Goal: Task Accomplishment & Management: Use online tool/utility

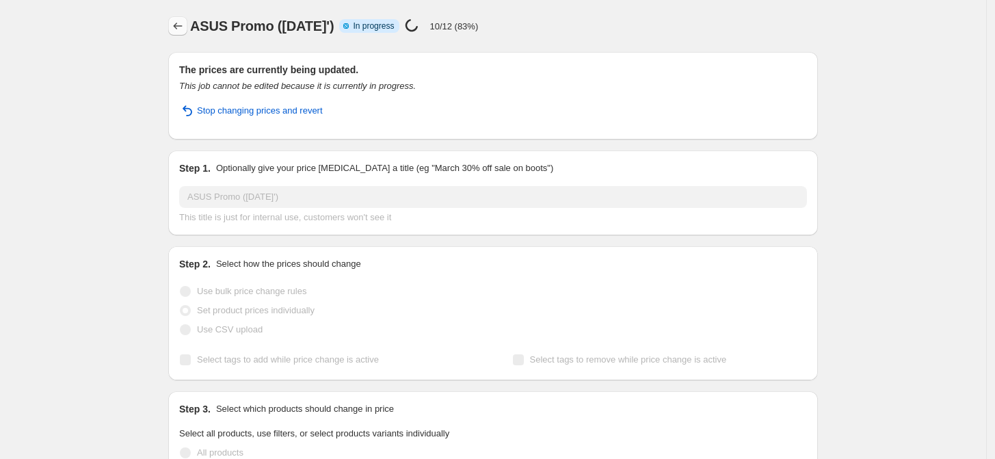
click at [179, 30] on icon "Price change jobs" at bounding box center [178, 26] width 14 height 14
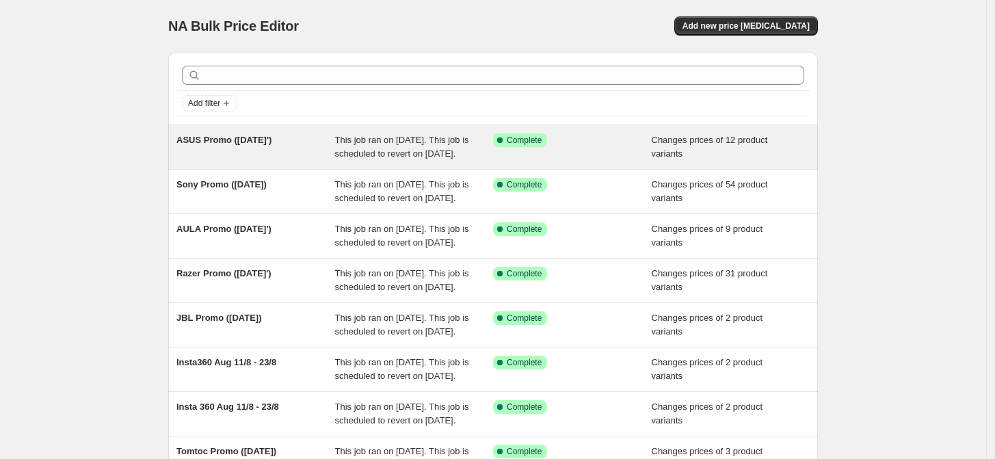
click at [640, 153] on div "Success Complete Complete" at bounding box center [572, 146] width 159 height 27
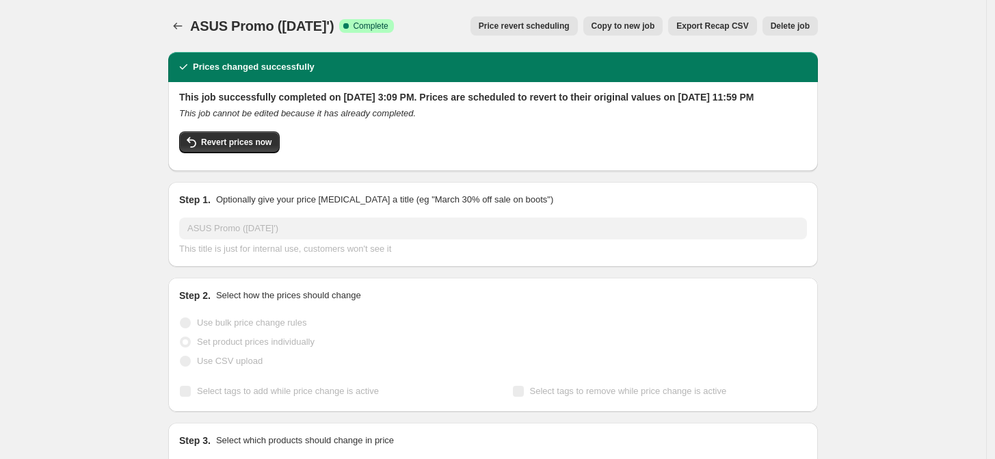
click at [815, 21] on button "Delete job" at bounding box center [790, 25] width 55 height 19
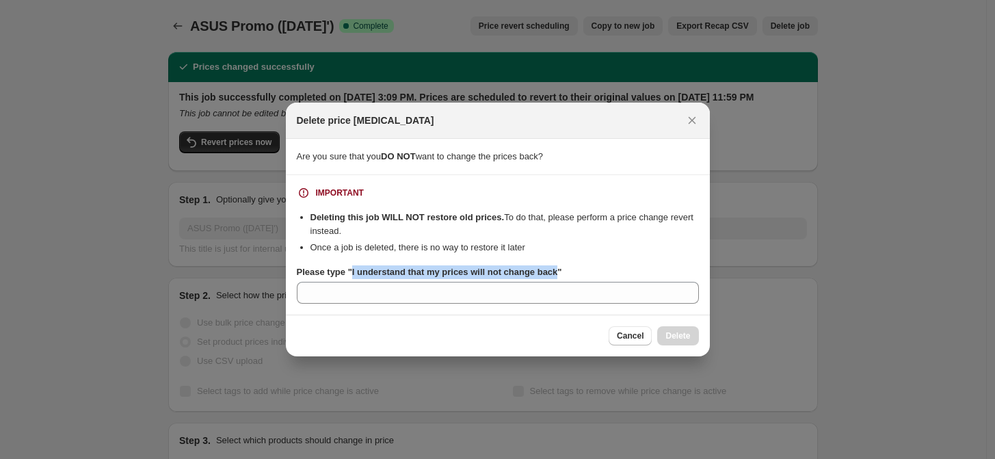
drag, startPoint x: 350, startPoint y: 274, endPoint x: 553, endPoint y: 274, distance: 202.5
click at [553, 274] on b "Please type "I understand that my prices will not change back"" at bounding box center [429, 272] width 265 height 10
copy b "I understand that my prices will not change back"
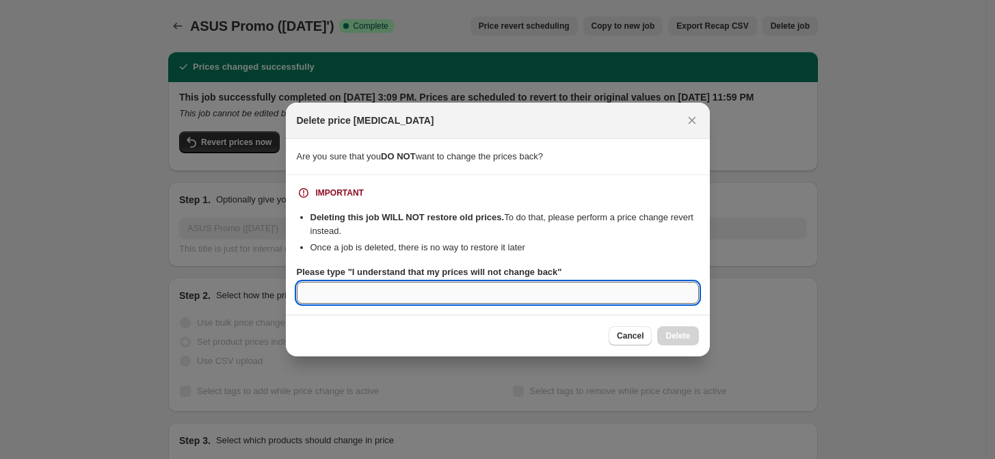
click at [428, 300] on input "Please type "I understand that my prices will not change back"" at bounding box center [498, 293] width 402 height 22
paste input "I understand that my prices will not change back"
type input "I understand that my prices will not change back"
click at [640, 345] on button "Cancel" at bounding box center [630, 335] width 43 height 19
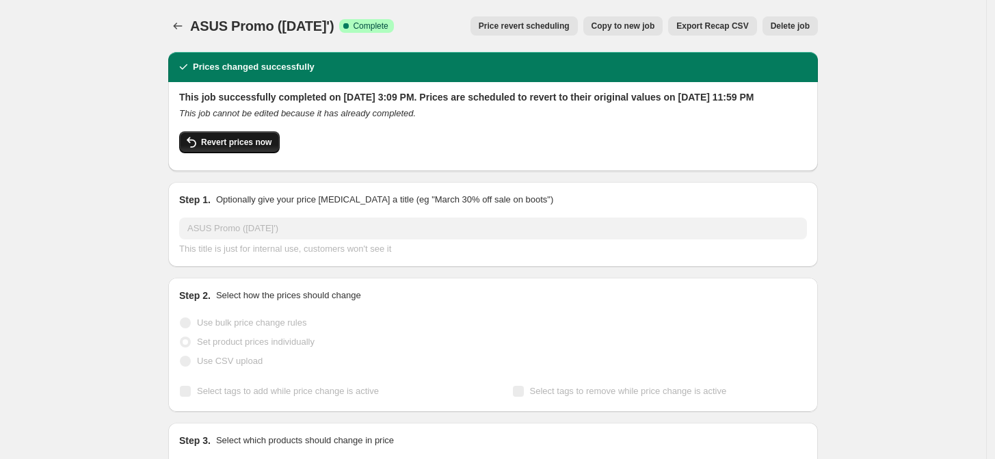
click at [263, 148] on span "Revert prices now" at bounding box center [236, 142] width 70 height 11
checkbox input "false"
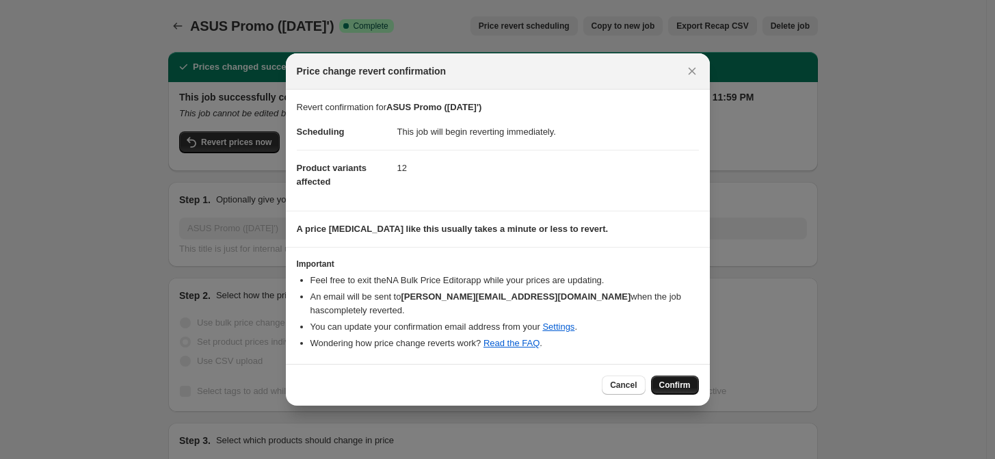
click at [679, 382] on span "Confirm" at bounding box center [675, 385] width 31 height 11
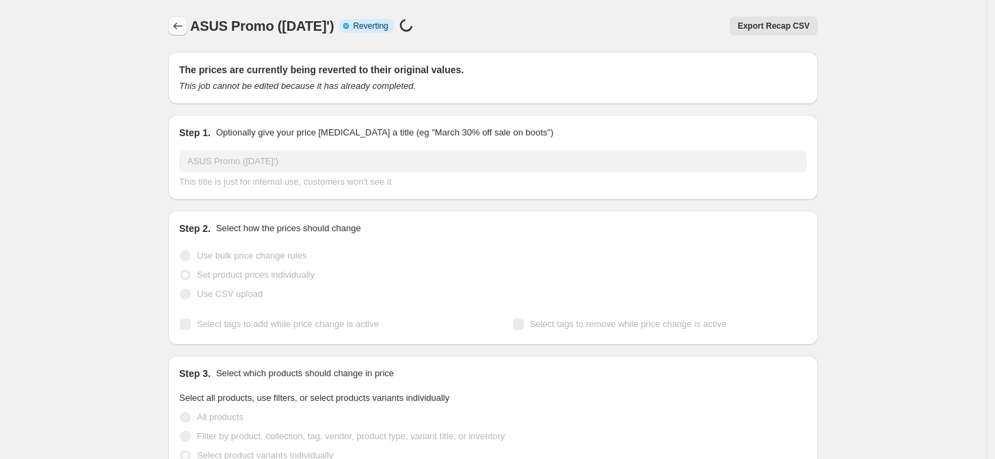
click at [177, 27] on icon "Price change jobs" at bounding box center [178, 26] width 14 height 14
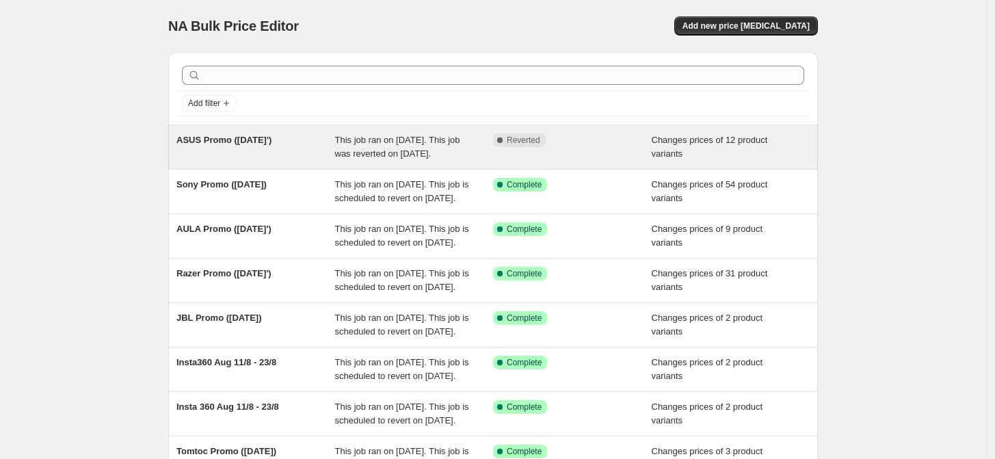
click at [608, 158] on div "Complete Reverted" at bounding box center [572, 146] width 159 height 27
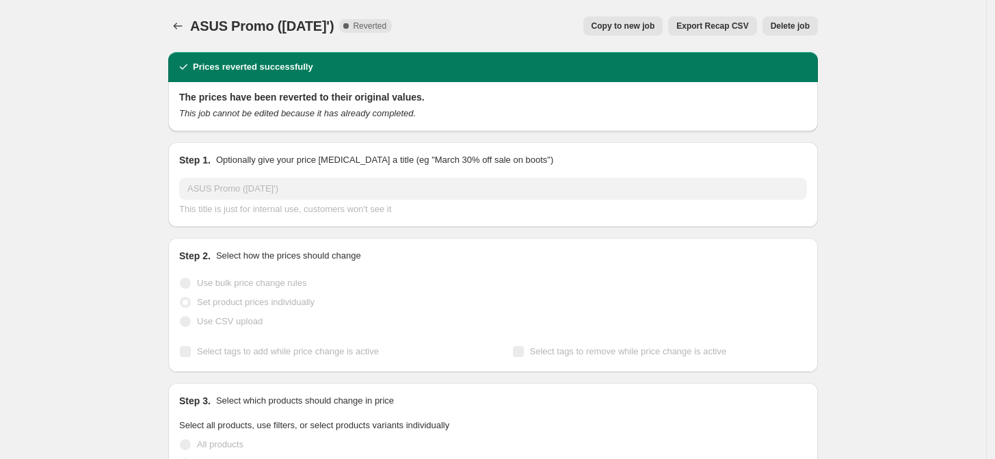
click at [797, 30] on span "Delete job" at bounding box center [790, 26] width 39 height 11
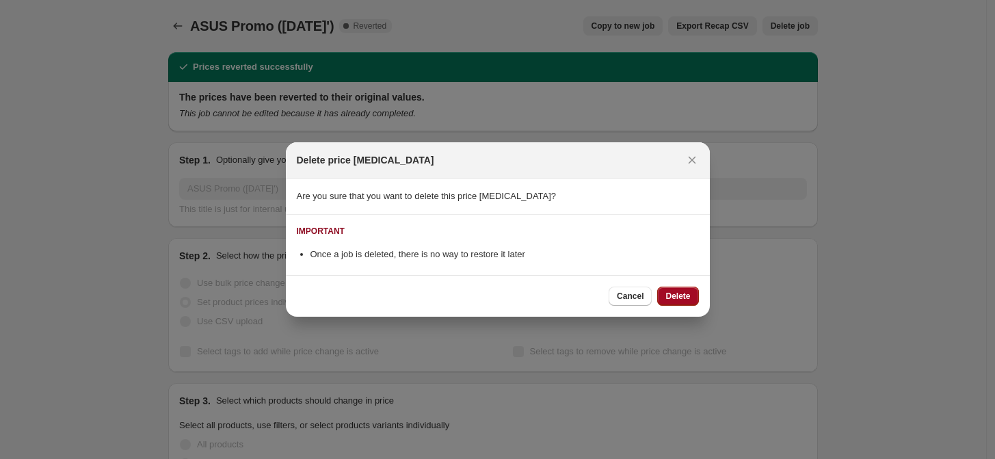
click at [684, 300] on span "Delete" at bounding box center [678, 296] width 25 height 11
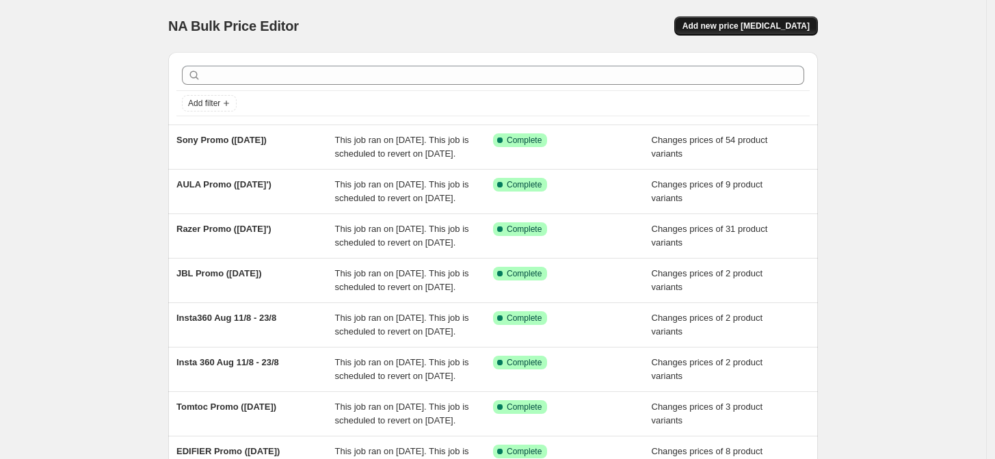
click at [721, 26] on span "Add new price [MEDICAL_DATA]" at bounding box center [746, 26] width 127 height 11
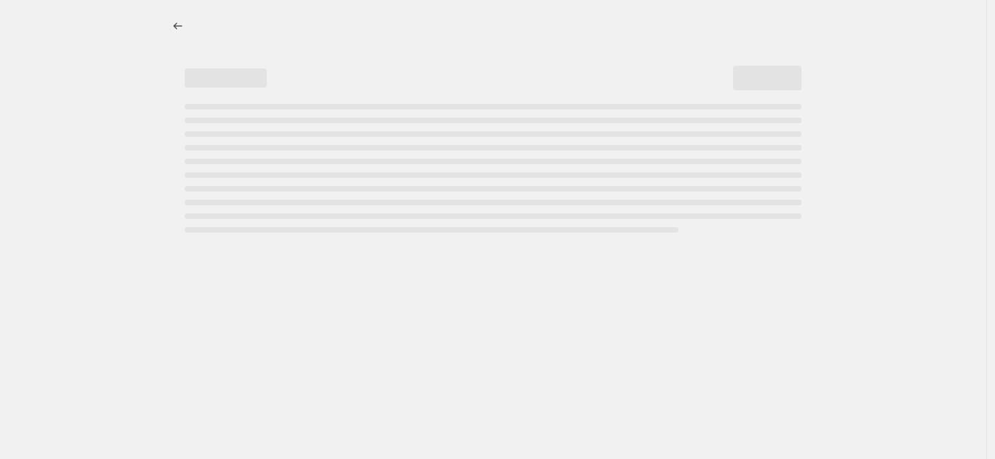
select select "percentage"
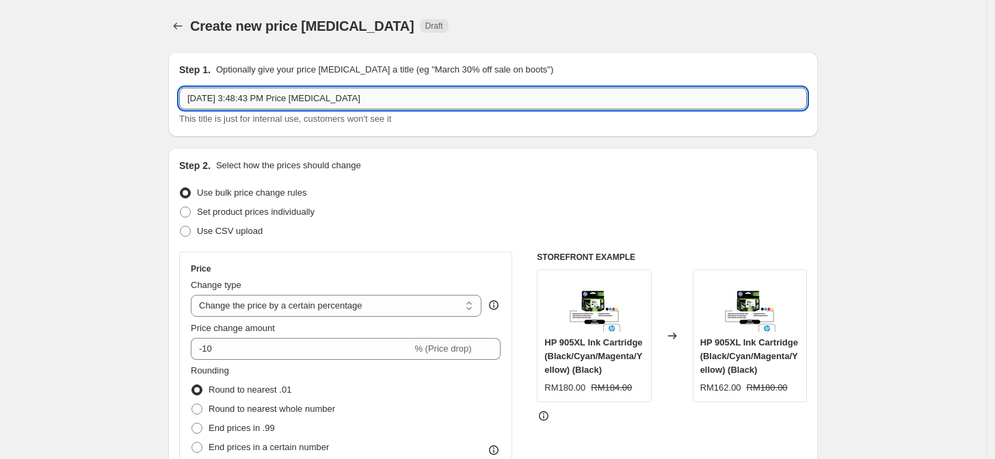
click at [328, 98] on input "[DATE] 3:48:43 PM Price [MEDICAL_DATA]" at bounding box center [493, 99] width 628 height 22
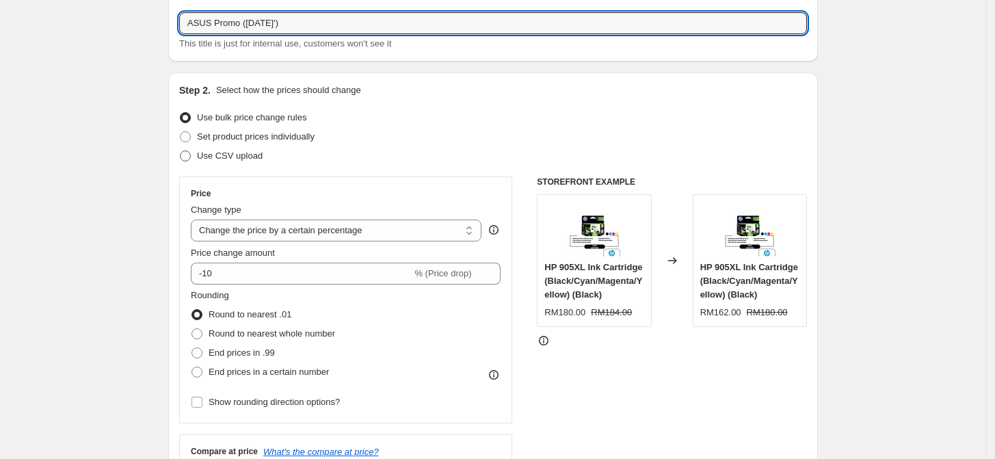
scroll to position [76, 0]
type input "ASUS Promo ([DATE]')"
click at [248, 141] on span "Set product prices individually" at bounding box center [256, 136] width 118 height 10
click at [181, 131] on input "Set product prices individually" at bounding box center [180, 131] width 1 height 1
radio input "true"
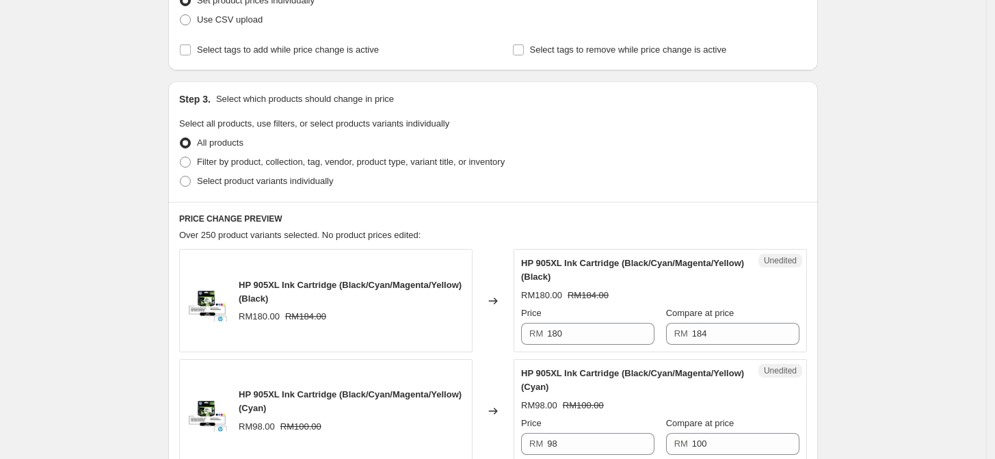
scroll to position [228, 0]
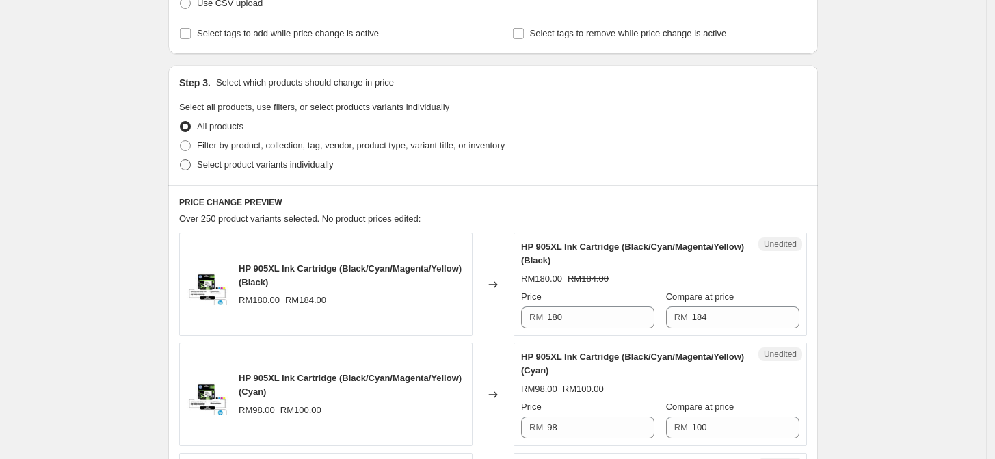
click at [291, 166] on span "Select product variants individually" at bounding box center [265, 164] width 136 height 10
click at [181, 160] on input "Select product variants individually" at bounding box center [180, 159] width 1 height 1
radio input "true"
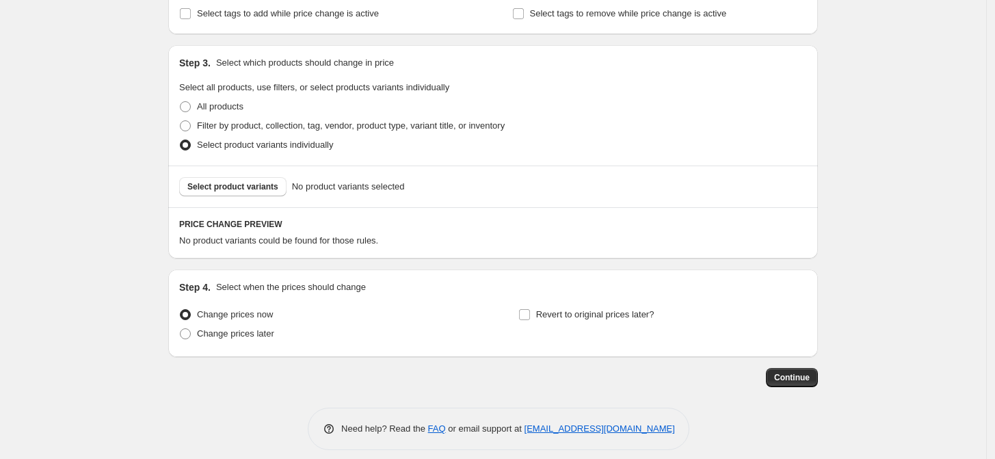
scroll to position [259, 0]
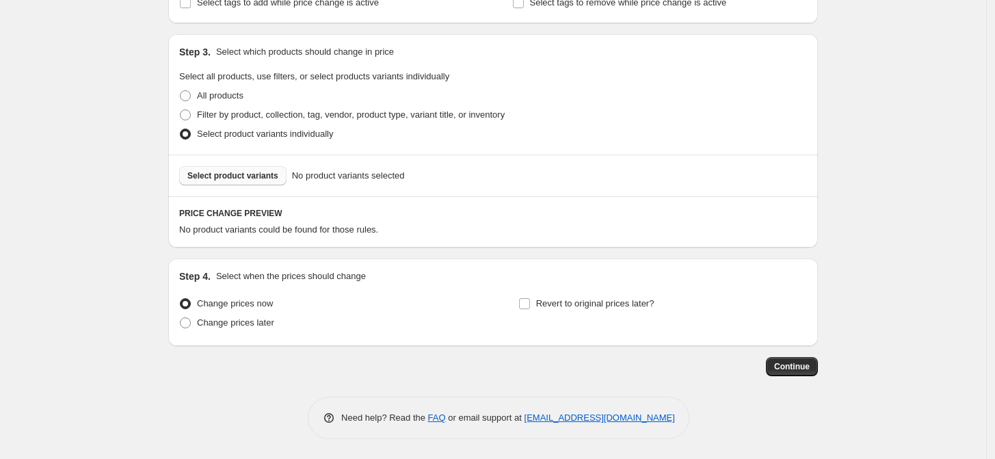
click at [268, 174] on span "Select product variants" at bounding box center [232, 175] width 91 height 11
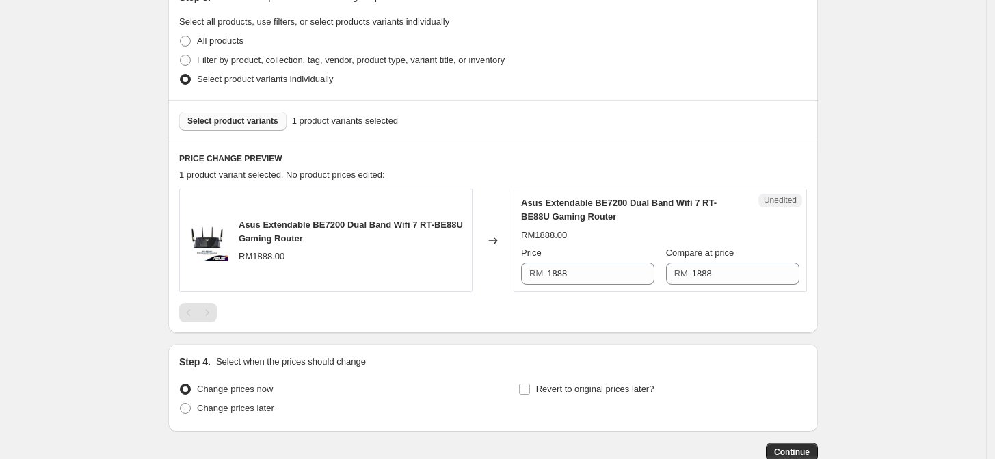
scroll to position [335, 0]
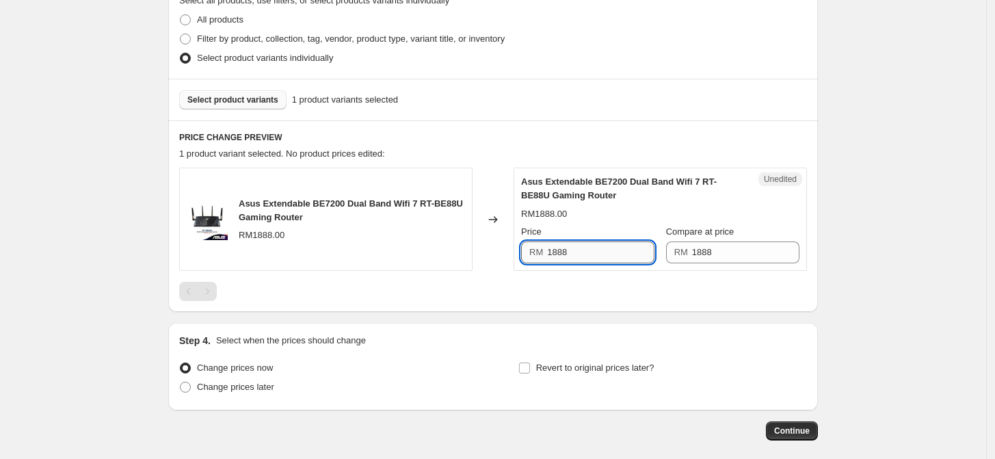
click at [612, 259] on input "1888" at bounding box center [600, 253] width 107 height 22
click at [583, 254] on input "1888" at bounding box center [600, 253] width 107 height 22
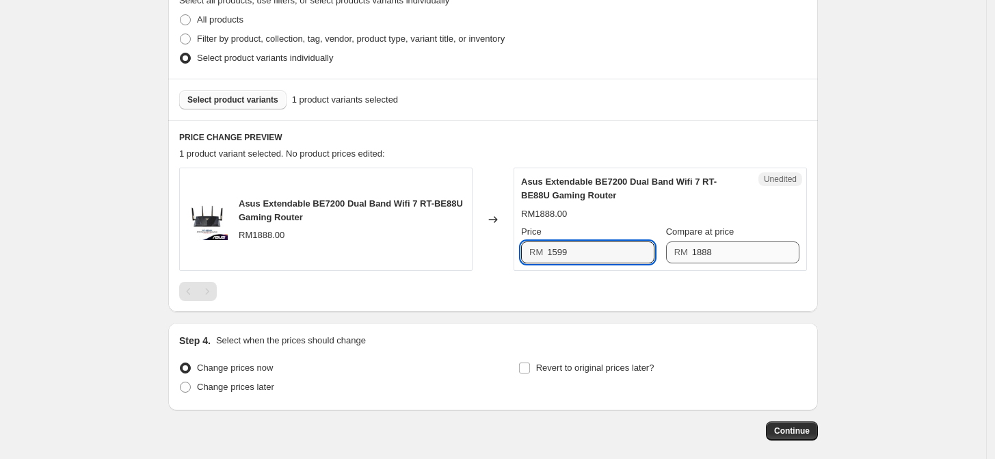
type input "1599"
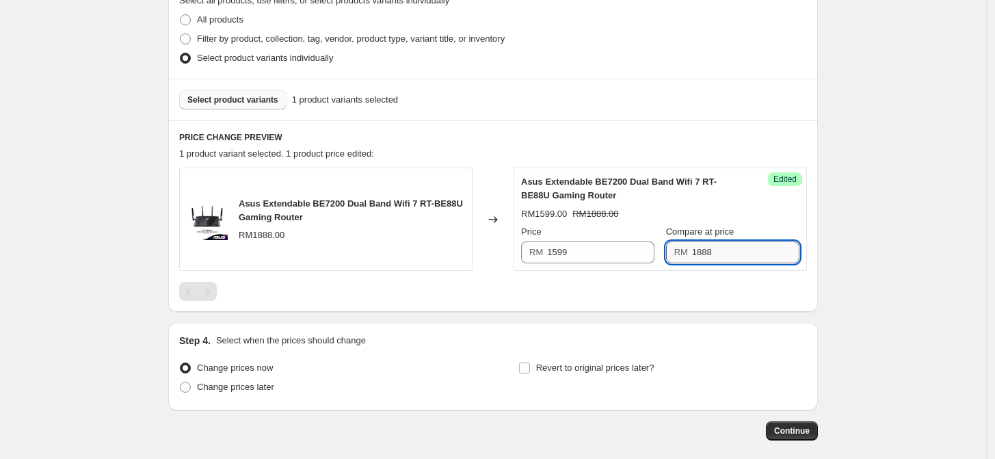
click at [709, 250] on input "1888" at bounding box center [745, 253] width 107 height 22
type input "1998"
click at [848, 231] on div "Create new price [MEDICAL_DATA]. This page is ready Create new price [MEDICAL_D…" at bounding box center [493, 94] width 987 height 859
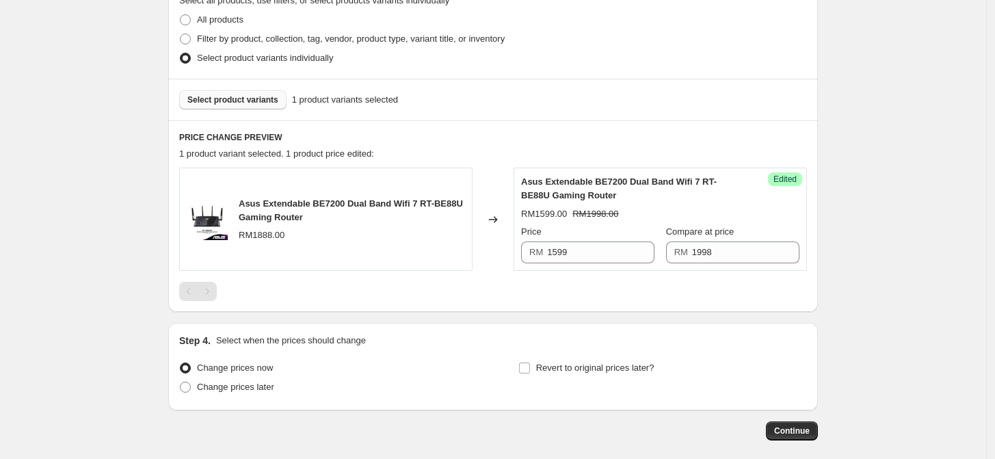
click at [269, 104] on span "Select product variants" at bounding box center [232, 99] width 91 height 11
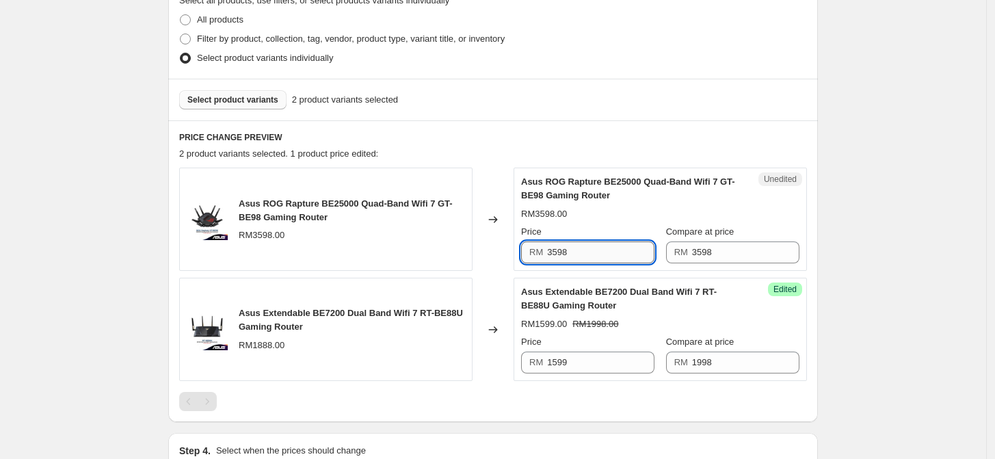
click at [614, 248] on input "3598" at bounding box center [600, 253] width 107 height 22
click at [568, 250] on input "3598" at bounding box center [600, 253] width 107 height 22
type input "3288"
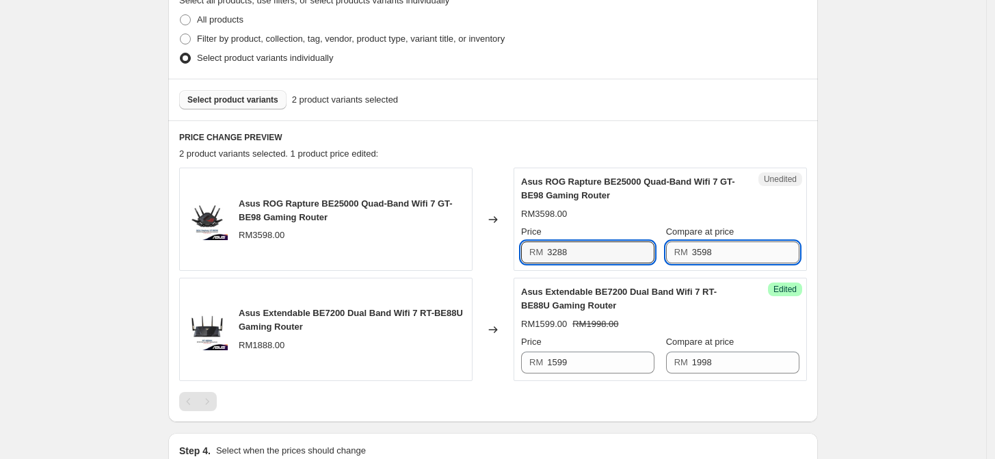
click at [762, 258] on input "3598" at bounding box center [745, 253] width 107 height 22
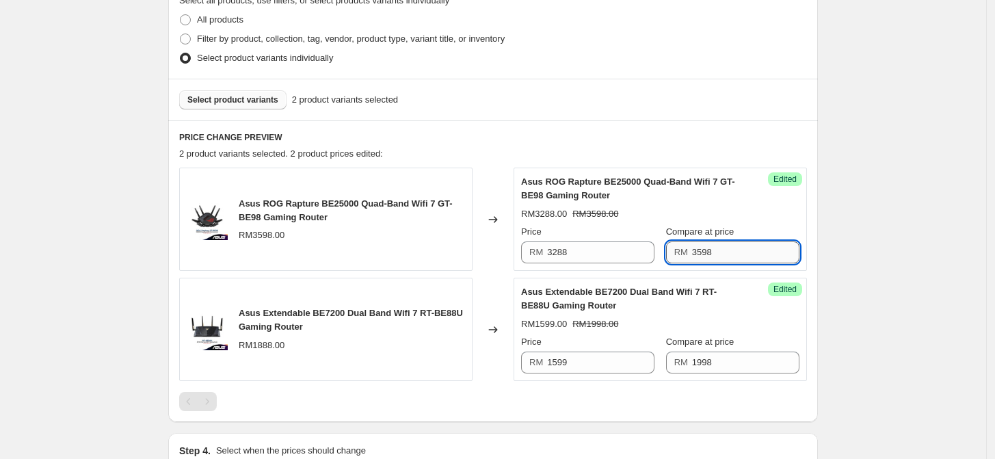
click at [762, 258] on input "3598" at bounding box center [745, 253] width 107 height 22
type input "4088"
click at [844, 234] on div "Create new price [MEDICAL_DATA]. This page is ready Create new price [MEDICAL_D…" at bounding box center [493, 149] width 987 height 969
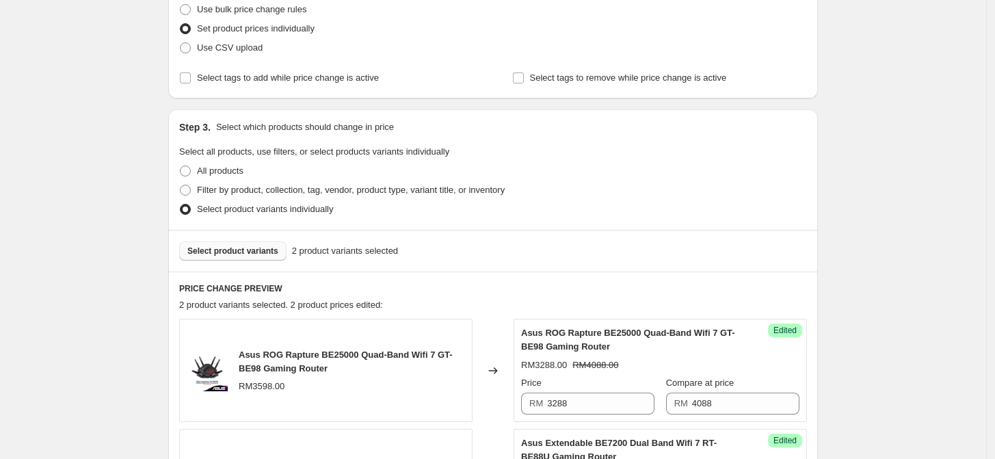
scroll to position [183, 0]
click at [272, 252] on span "Select product variants" at bounding box center [232, 251] width 91 height 11
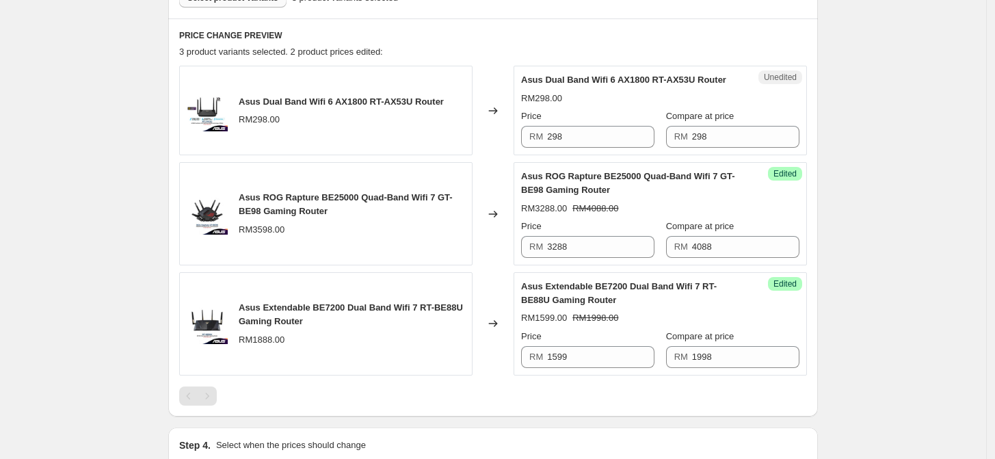
scroll to position [411, 0]
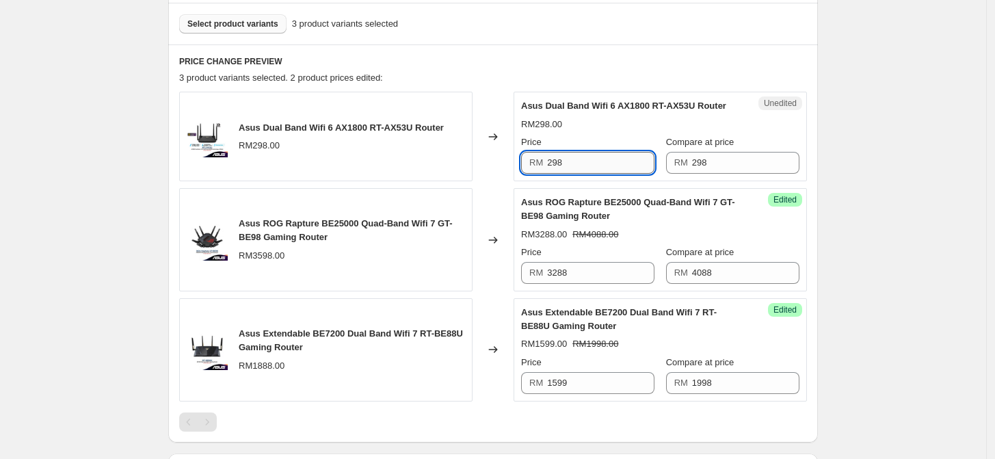
click at [603, 161] on input "298" at bounding box center [600, 163] width 107 height 22
type input "258"
click at [713, 161] on input "298" at bounding box center [745, 163] width 107 height 22
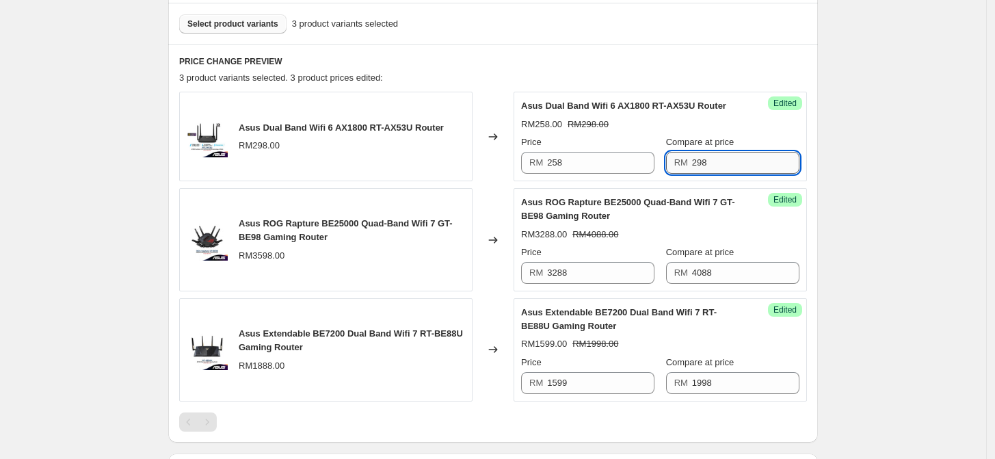
click at [713, 161] on input "298" at bounding box center [745, 163] width 107 height 22
type input "348"
click at [903, 114] on div "Create new price [MEDICAL_DATA]. This page is ready Create new price [MEDICAL_D…" at bounding box center [493, 121] width 987 height 1065
click at [236, 37] on div "Select product variants 3 product variants selected" at bounding box center [493, 24] width 650 height 42
click at [236, 31] on button "Select product variants" at bounding box center [232, 23] width 107 height 19
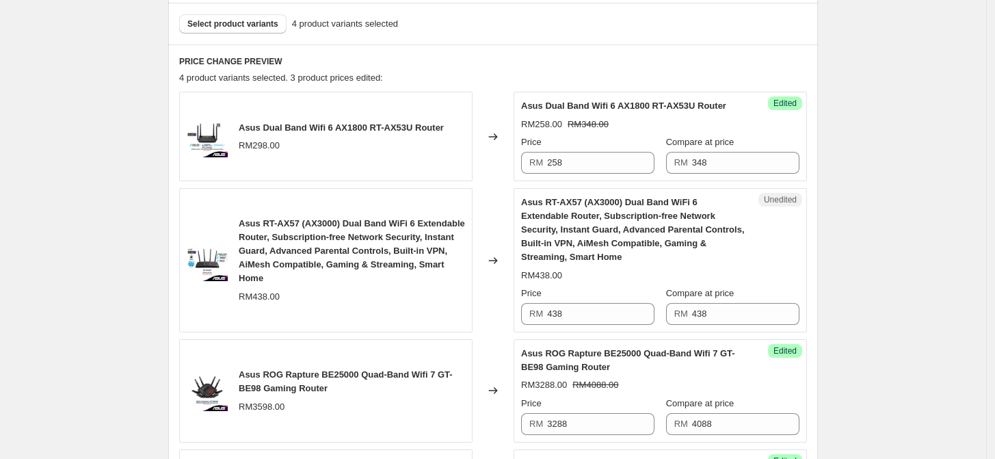
scroll to position [487, 0]
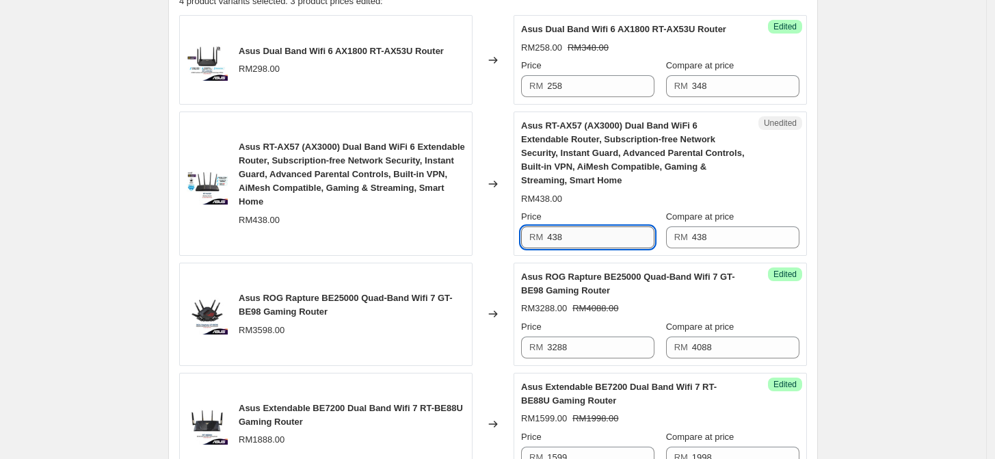
click at [563, 235] on input "438" at bounding box center [600, 237] width 107 height 22
type input "299"
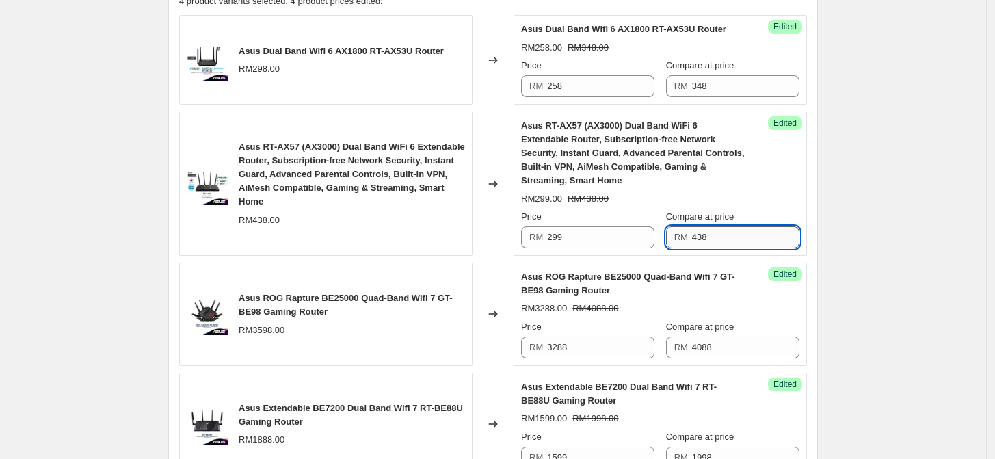
click at [706, 231] on input "438" at bounding box center [745, 237] width 107 height 22
click at [706, 232] on input "438" at bounding box center [745, 237] width 107 height 22
type input "498"
click at [835, 203] on div "Create new price [MEDICAL_DATA]. This page is ready Create new price [MEDICAL_D…" at bounding box center [493, 121] width 683 height 1216
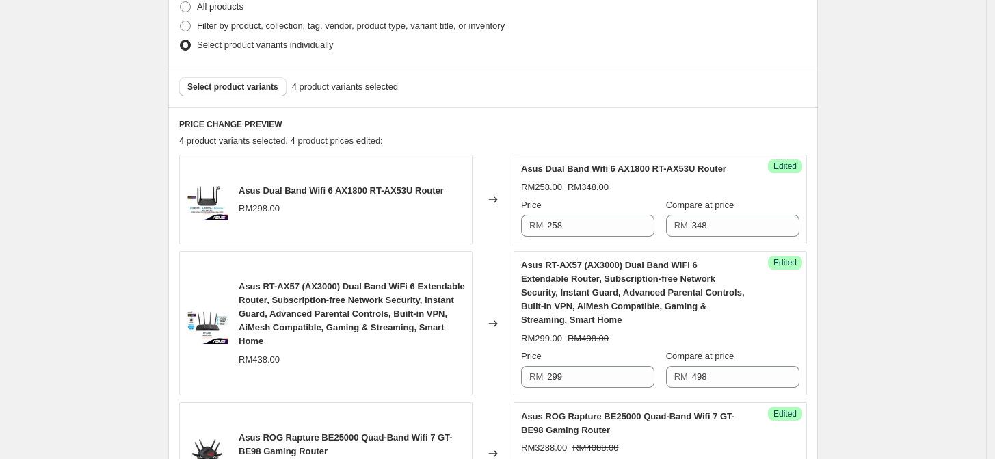
scroll to position [183, 0]
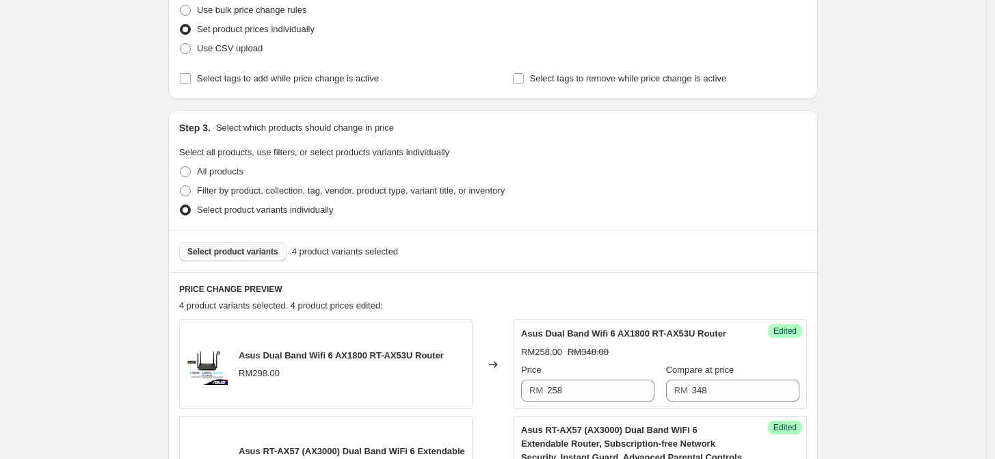
click at [248, 256] on span "Select product variants" at bounding box center [232, 251] width 91 height 11
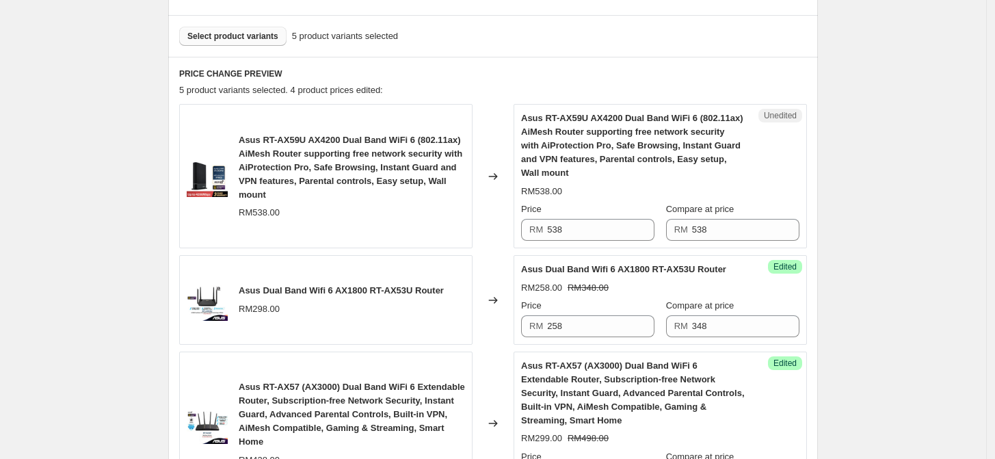
scroll to position [411, 0]
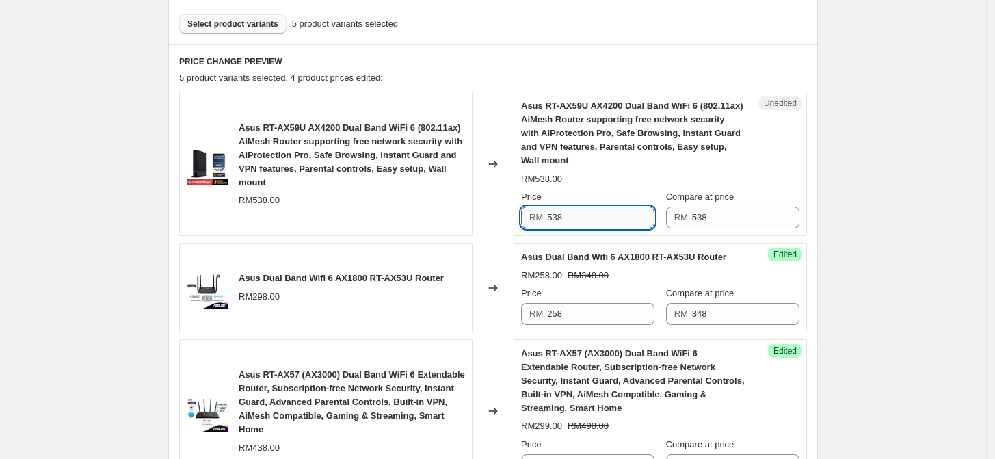
click at [577, 216] on input "538" at bounding box center [600, 218] width 107 height 22
type input "285"
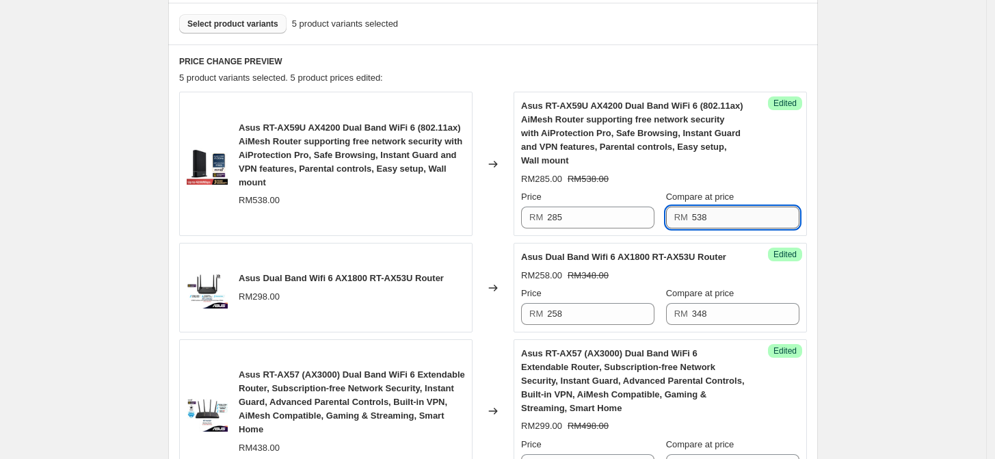
click at [715, 208] on input "538" at bounding box center [745, 218] width 107 height 22
type input "580"
click at [881, 198] on div "Create new price [MEDICAL_DATA]. This page is ready Create new price [MEDICAL_D…" at bounding box center [493, 272] width 987 height 1367
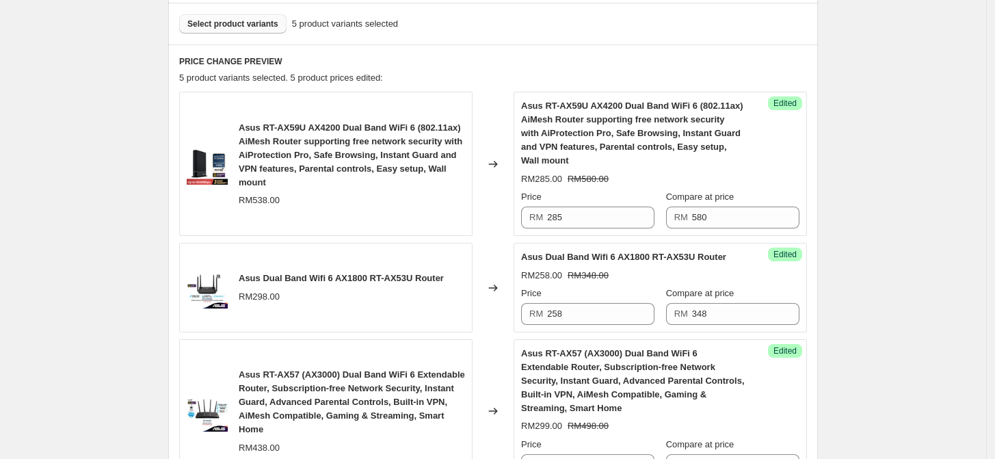
click at [245, 27] on span "Select product variants" at bounding box center [232, 23] width 91 height 11
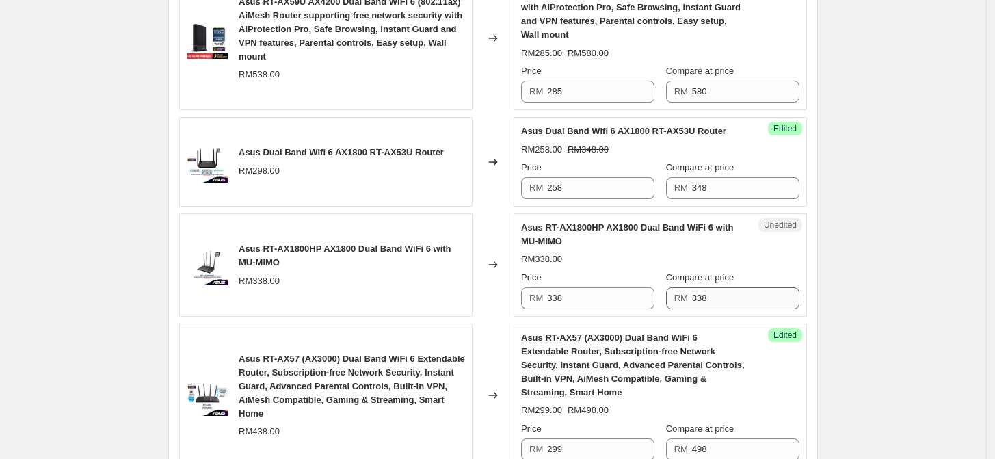
scroll to position [563, 0]
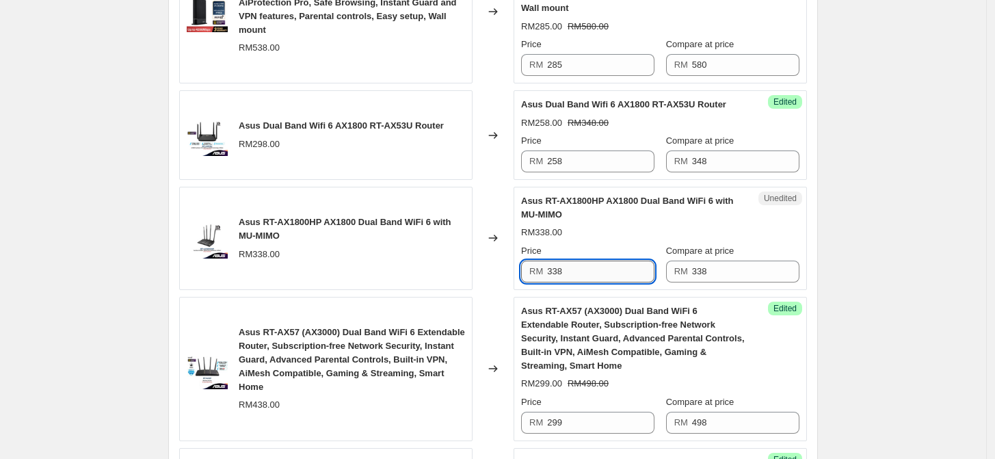
click at [581, 270] on input "338" at bounding box center [600, 272] width 107 height 22
type input "288"
click at [733, 268] on input "338" at bounding box center [745, 272] width 107 height 22
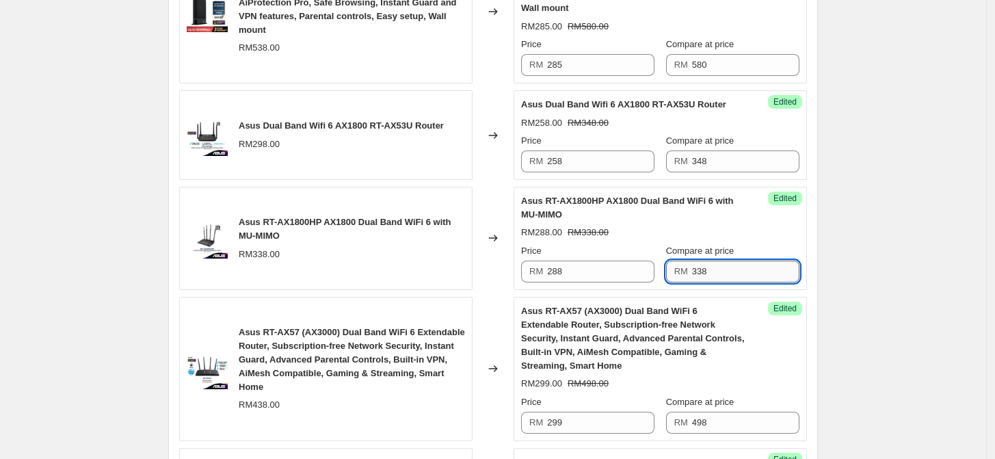
click at [733, 268] on input "338" at bounding box center [745, 272] width 107 height 22
type input "398"
click at [896, 257] on div "Create new price [MEDICAL_DATA]. This page is ready Create new price [MEDICAL_D…" at bounding box center [493, 175] width 987 height 1477
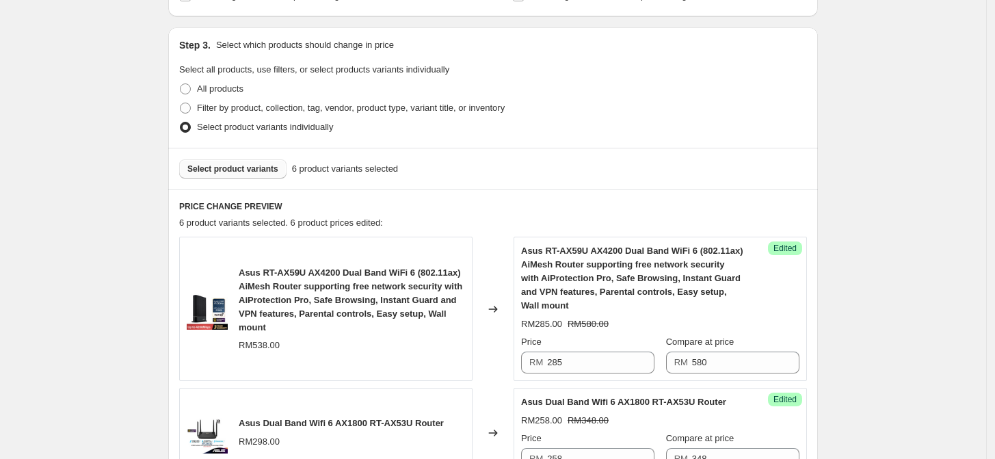
scroll to position [181, 0]
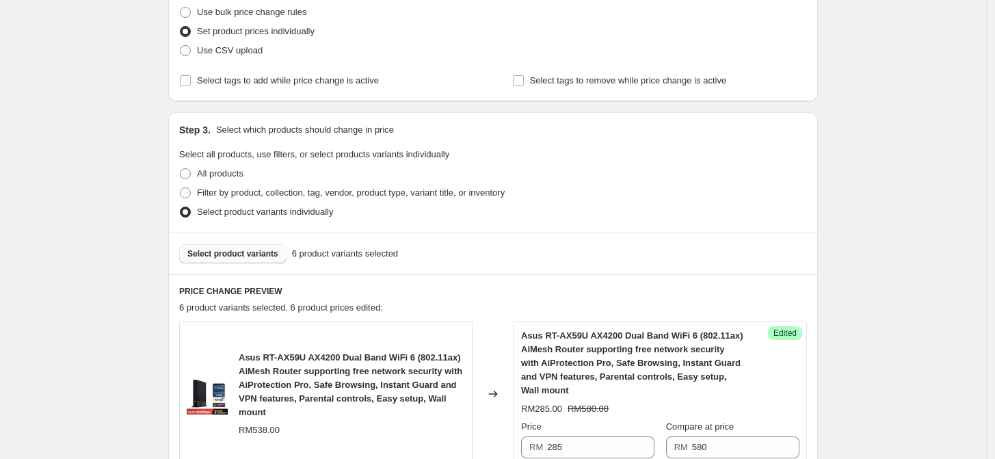
click at [241, 257] on span "Select product variants" at bounding box center [232, 253] width 91 height 11
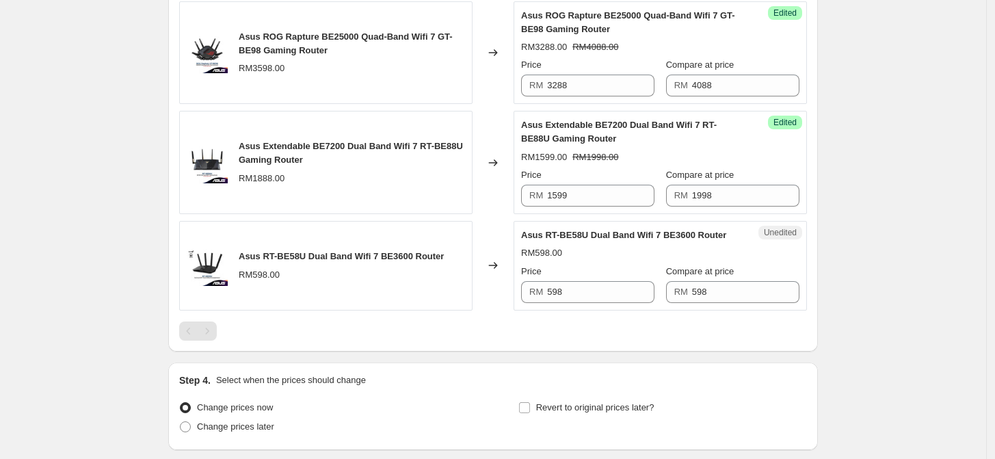
scroll to position [1017, 0]
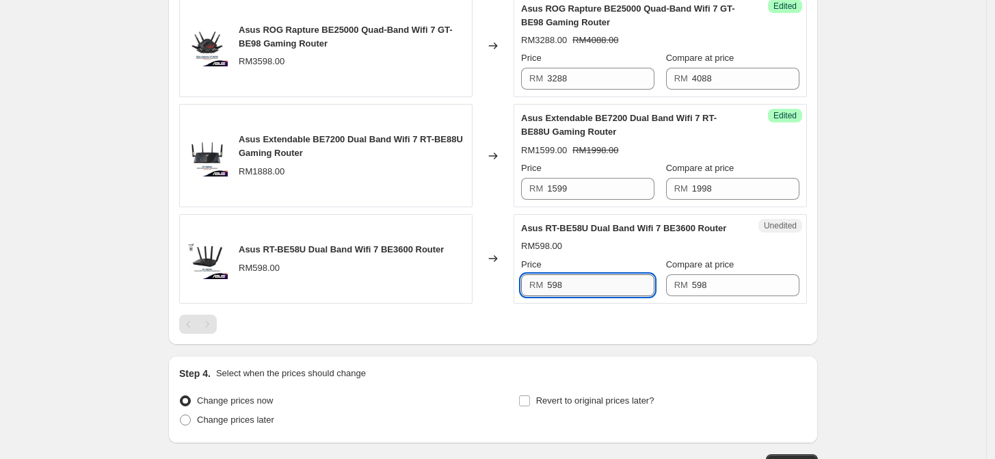
click at [582, 287] on input "598" at bounding box center [600, 285] width 107 height 22
type input "449"
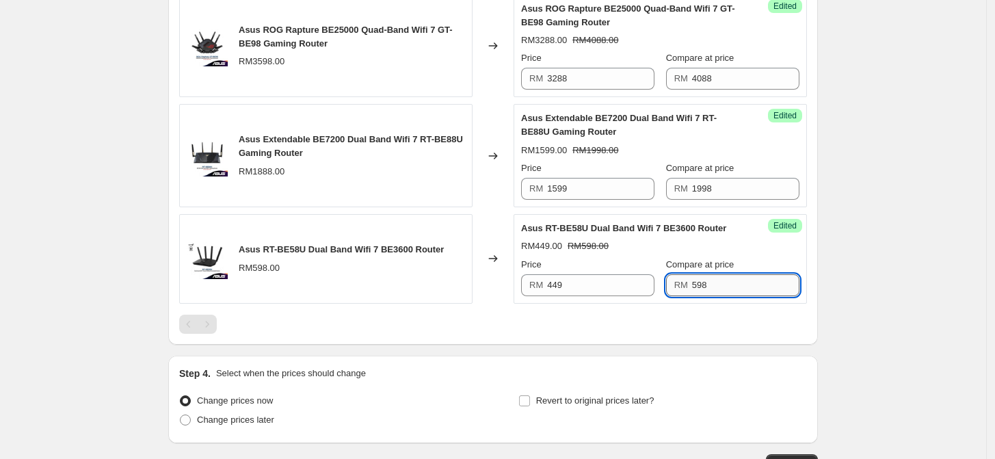
click at [716, 283] on input "598" at bounding box center [745, 285] width 107 height 22
type input "628"
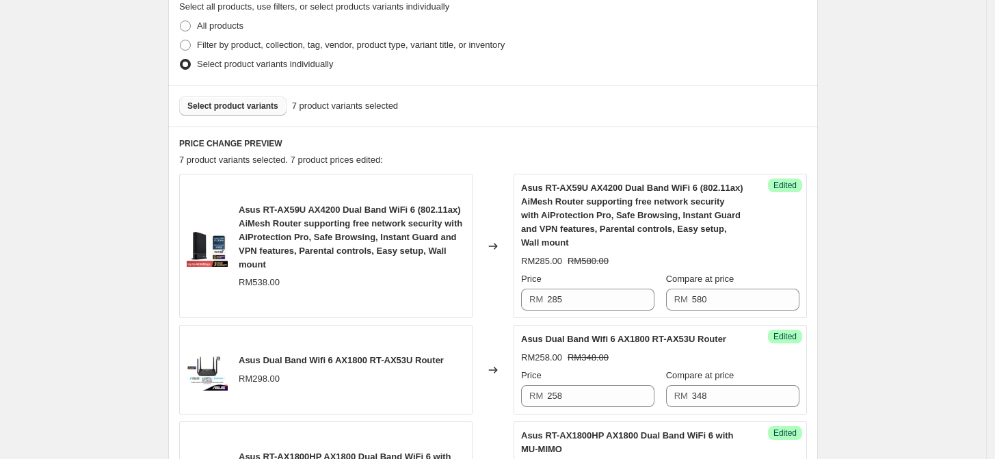
scroll to position [181, 0]
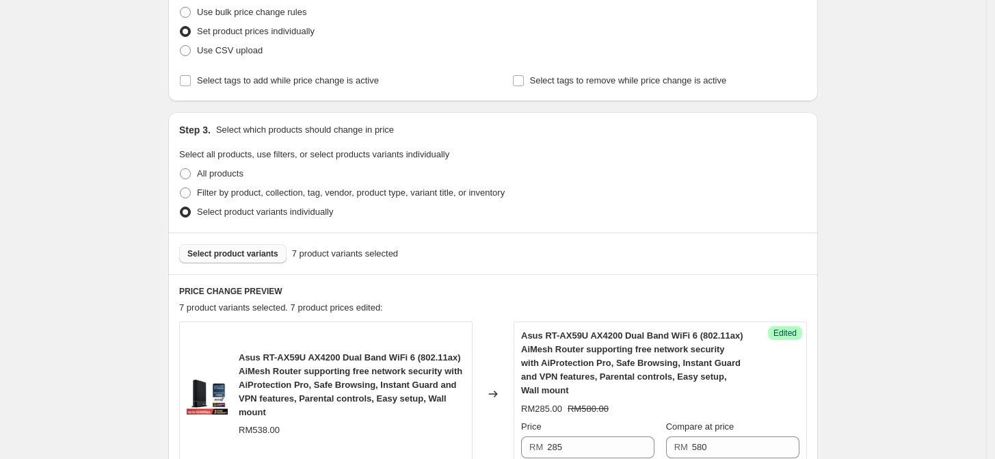
click at [268, 261] on button "Select product variants" at bounding box center [232, 253] width 107 height 19
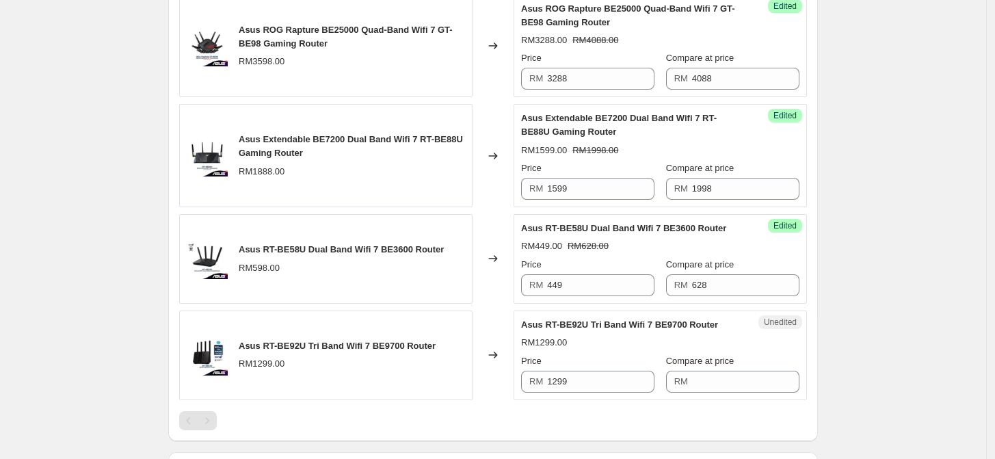
scroll to position [1093, 0]
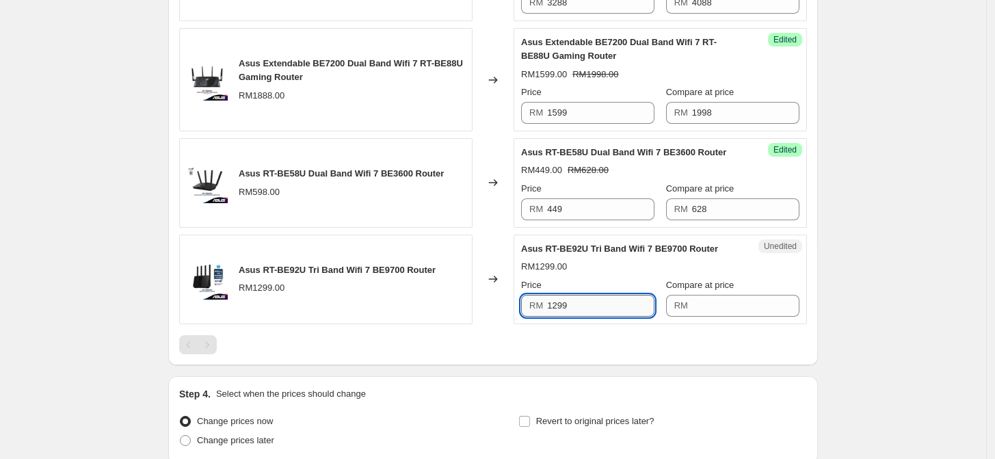
click at [584, 311] on input "1299" at bounding box center [600, 306] width 107 height 22
type input "1159"
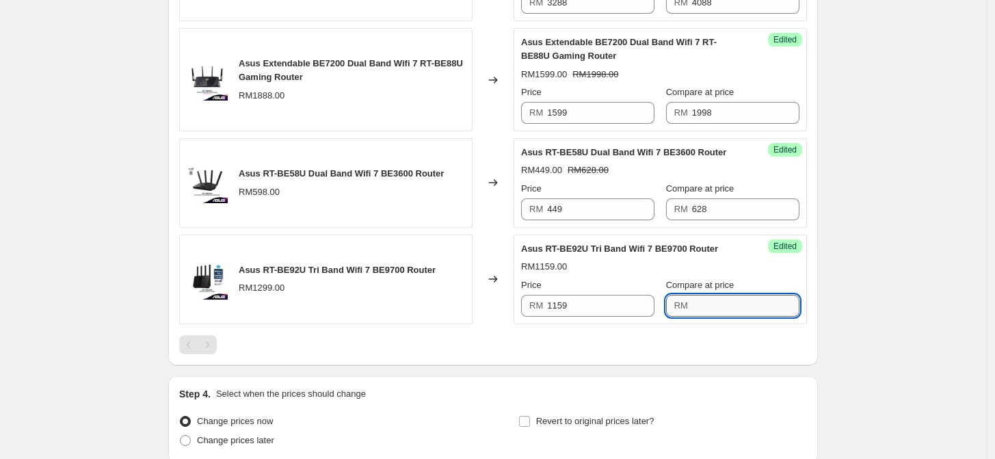
click at [708, 302] on input "Compare at price" at bounding box center [745, 306] width 107 height 22
type input "1588"
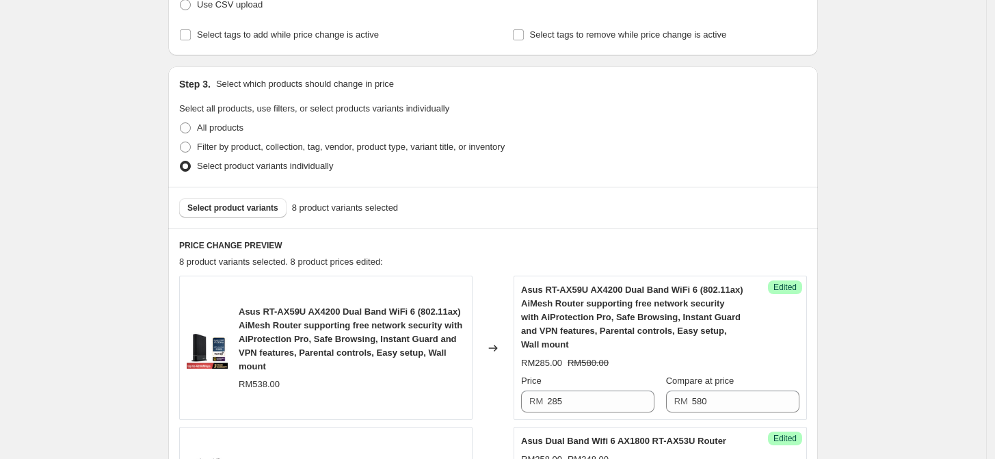
scroll to position [228, 0]
click at [235, 211] on span "Select product variants" at bounding box center [232, 206] width 91 height 11
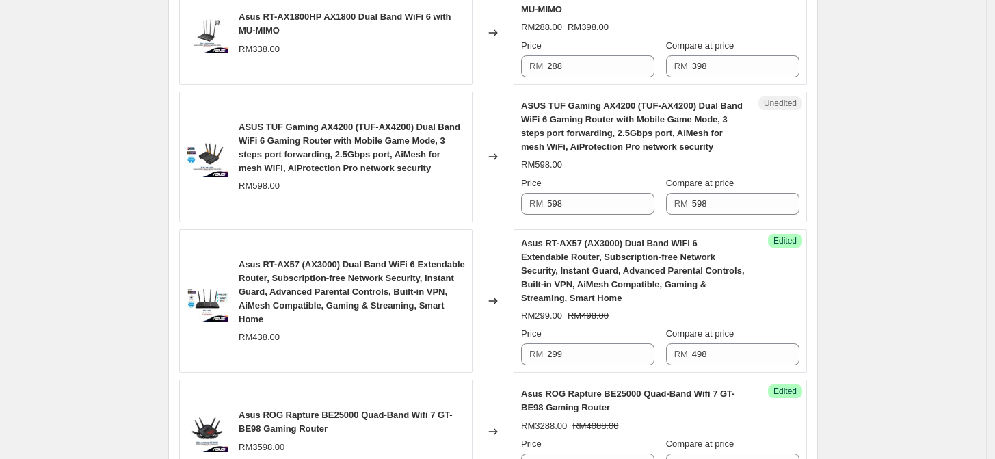
scroll to position [684, 0]
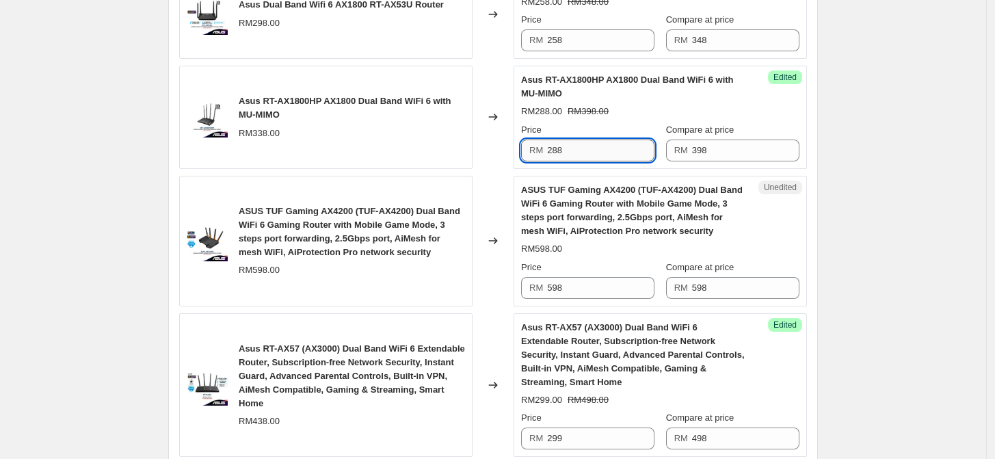
click at [608, 151] on input "288" at bounding box center [600, 151] width 107 height 22
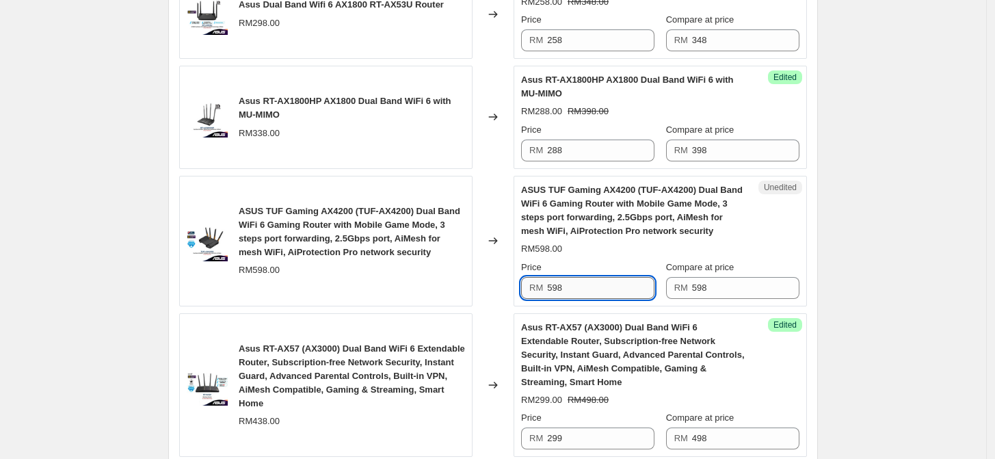
click at [613, 294] on input "598" at bounding box center [600, 288] width 107 height 22
type input "519"
click at [747, 289] on input "598" at bounding box center [745, 288] width 107 height 22
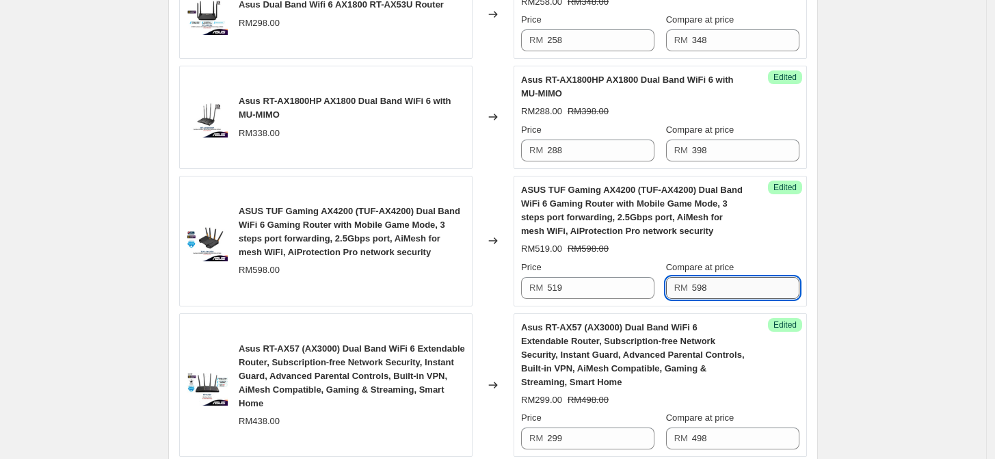
click at [747, 289] on input "598" at bounding box center [745, 288] width 107 height 22
type input "708"
click at [852, 263] on div "Create new price [MEDICAL_DATA]. This page is ready Create new price [MEDICAL_D…" at bounding box center [493, 219] width 987 height 1807
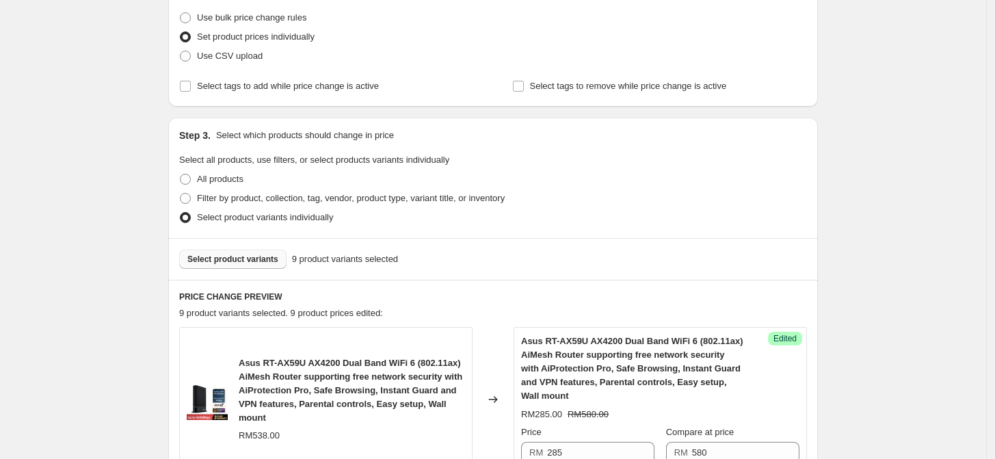
scroll to position [304, 0]
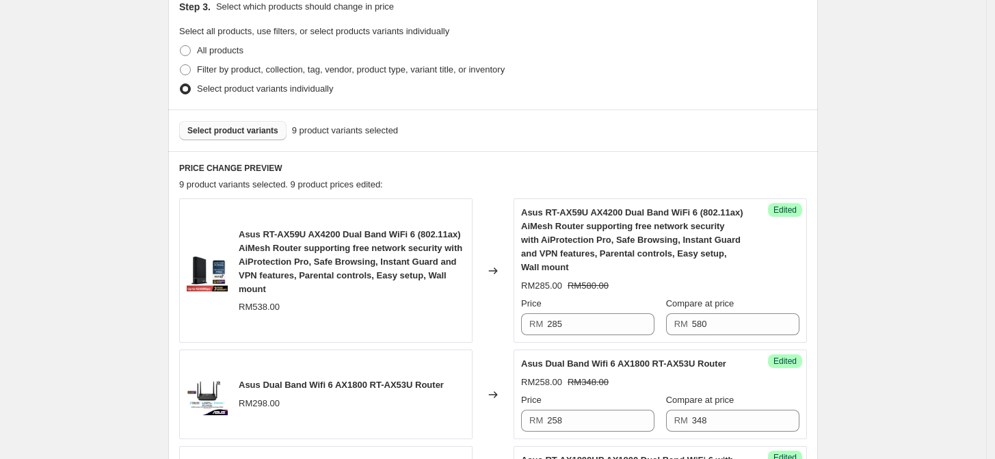
click at [248, 136] on button "Select product variants" at bounding box center [232, 130] width 107 height 19
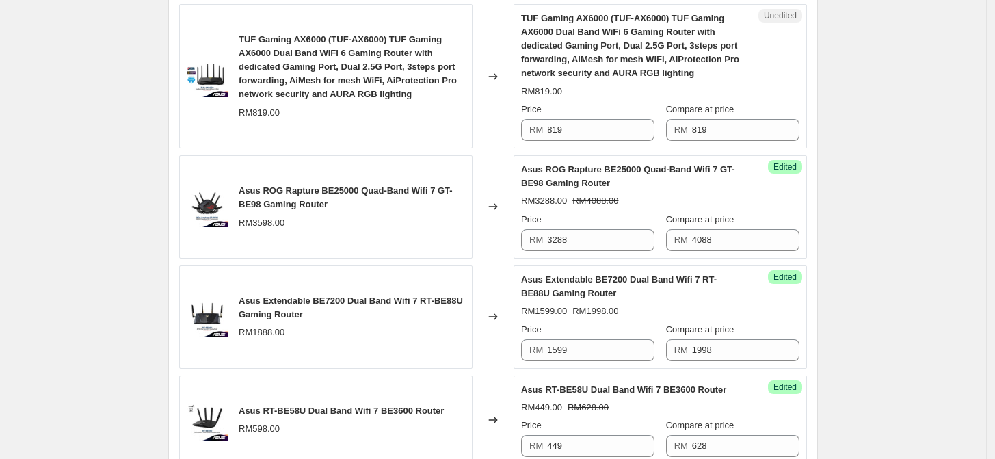
scroll to position [1140, 0]
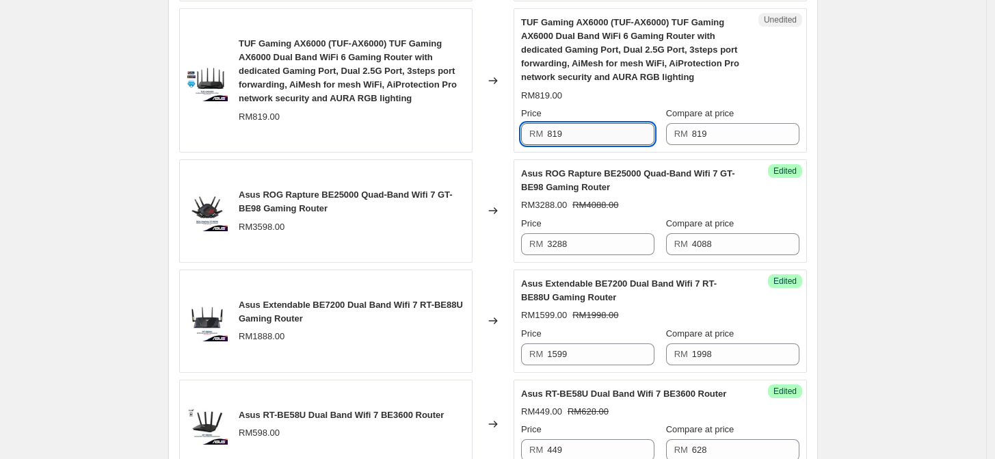
click at [582, 135] on input "819" at bounding box center [600, 134] width 107 height 22
type input "699"
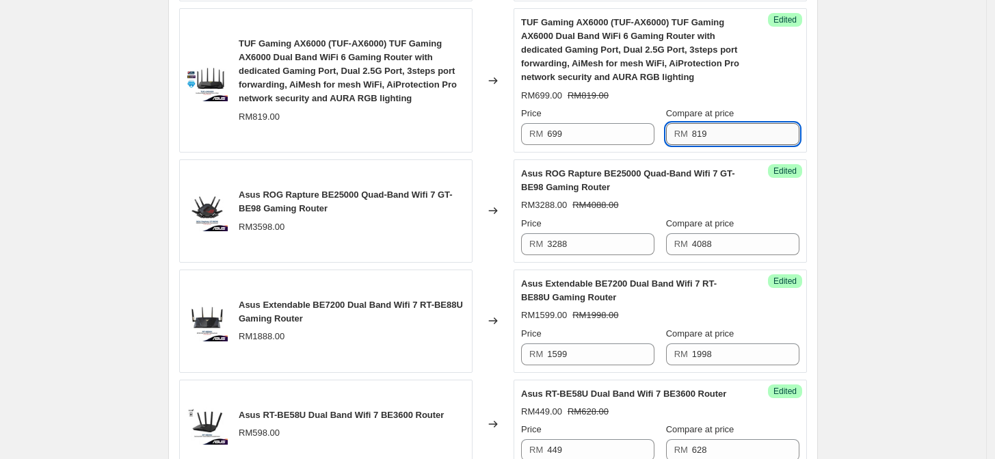
click at [710, 131] on input "819" at bounding box center [745, 134] width 107 height 22
type input "988"
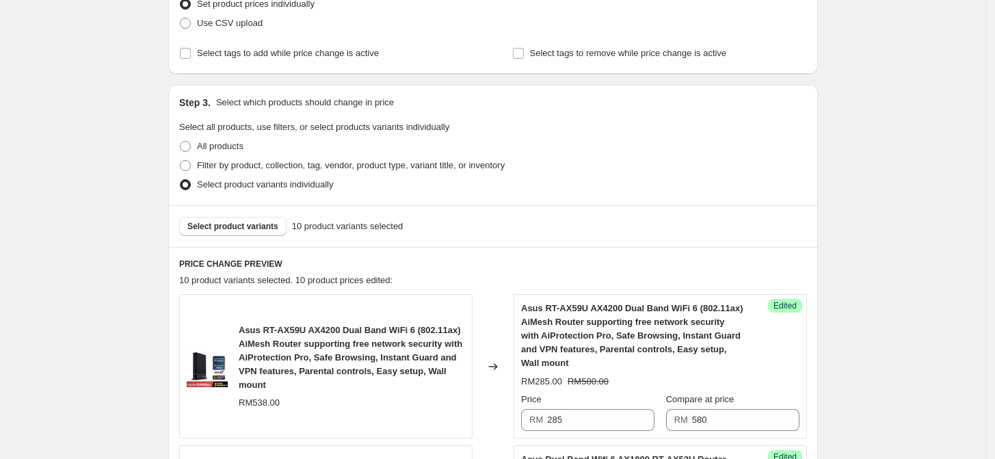
scroll to position [76, 0]
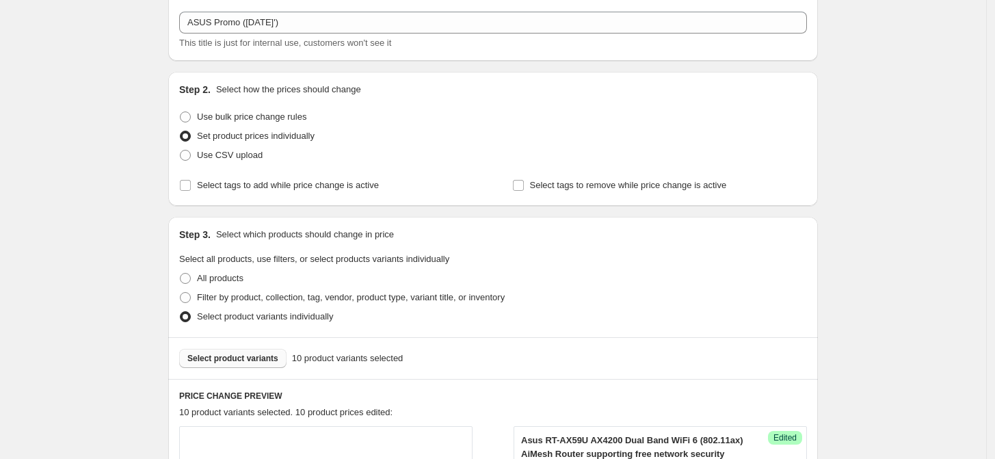
click at [239, 361] on span "Select product variants" at bounding box center [232, 358] width 91 height 11
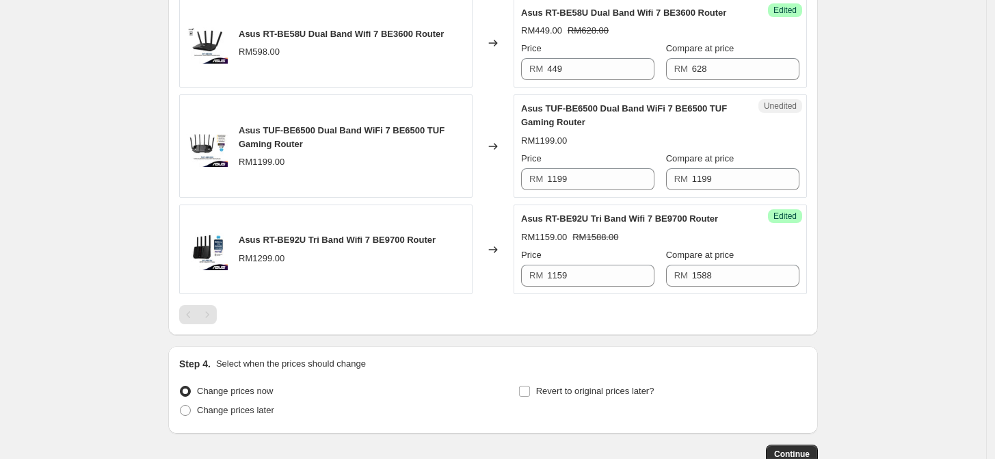
scroll to position [1520, 0]
click at [594, 179] on input "1199" at bounding box center [600, 180] width 107 height 22
type input "1099"
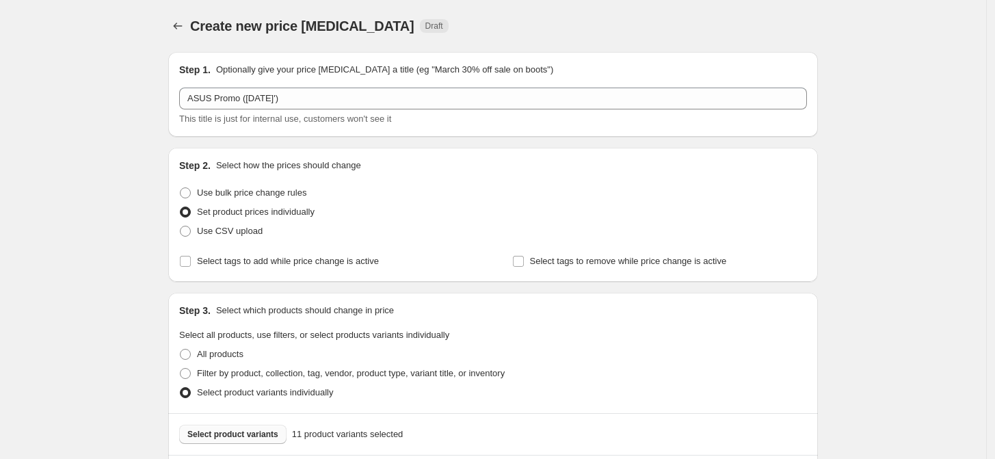
scroll to position [152, 0]
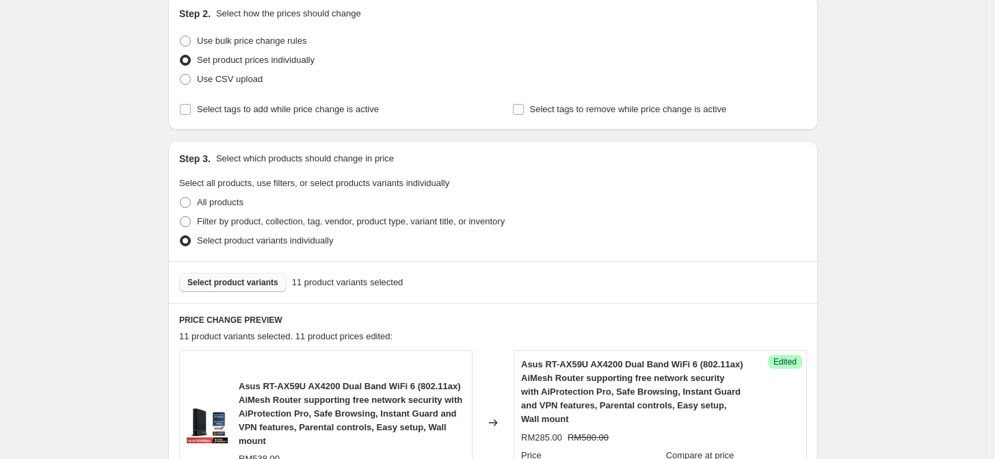
click at [240, 280] on span "Select product variants" at bounding box center [232, 282] width 91 height 11
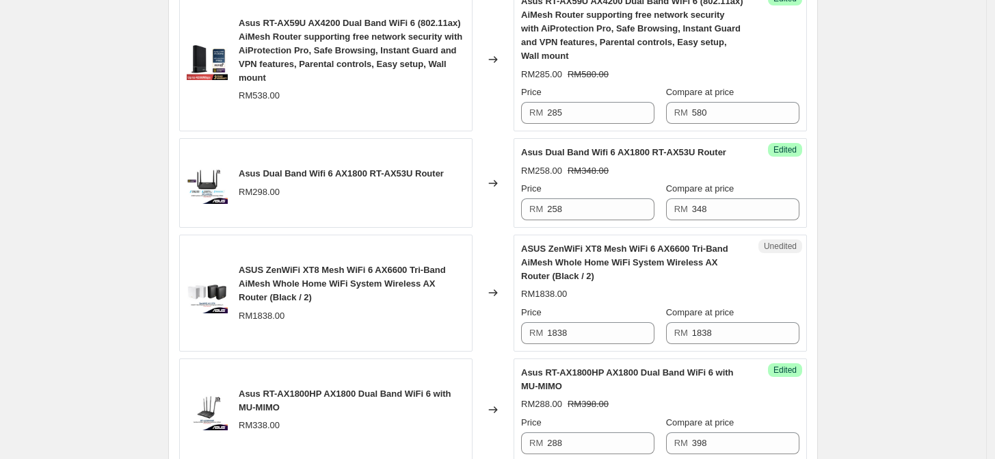
scroll to position [532, 0]
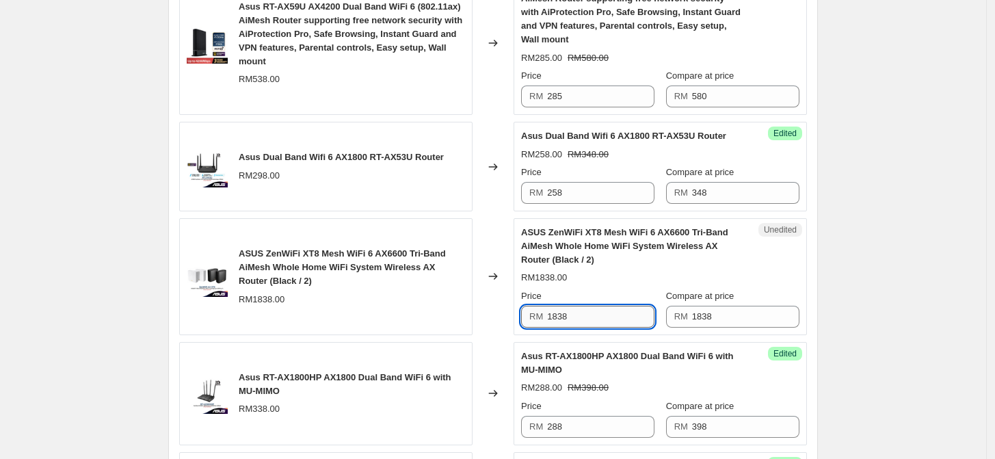
click at [582, 316] on input "1838" at bounding box center [600, 317] width 107 height 22
type input "1649"
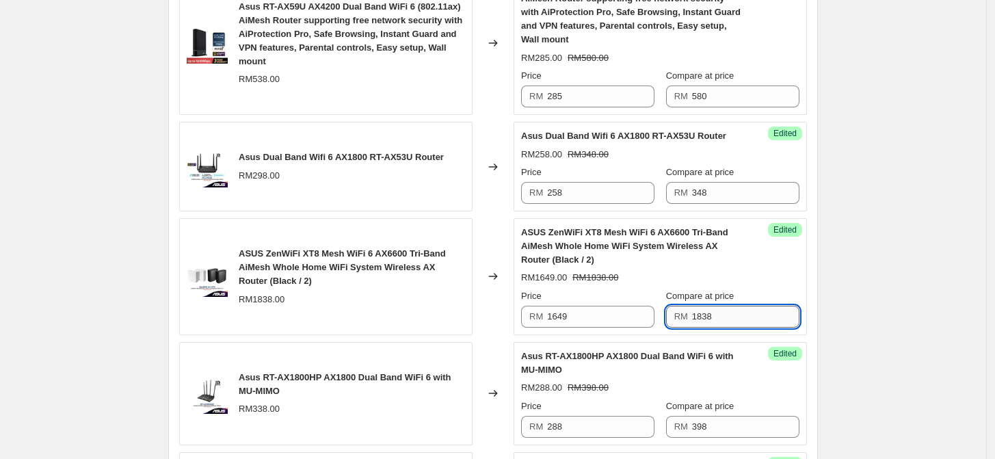
click at [714, 319] on input "1838" at bounding box center [745, 317] width 107 height 22
type input "2278"
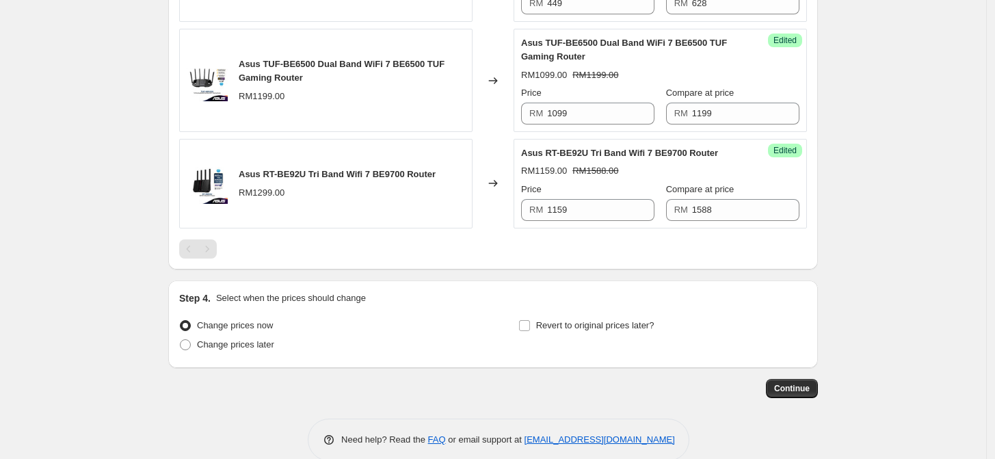
scroll to position [1730, 0]
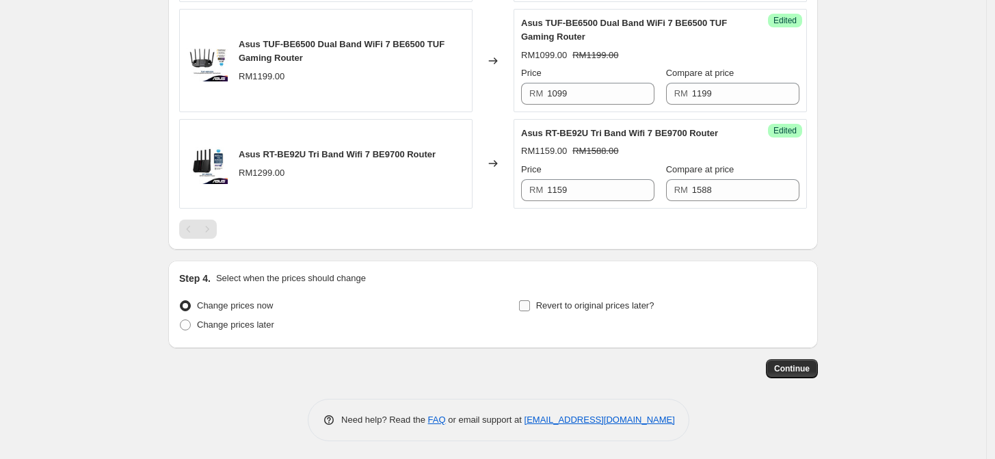
click at [562, 307] on span "Revert to original prices later?" at bounding box center [595, 305] width 118 height 10
click at [530, 307] on input "Revert to original prices later?" at bounding box center [524, 305] width 11 height 11
checkbox input "true"
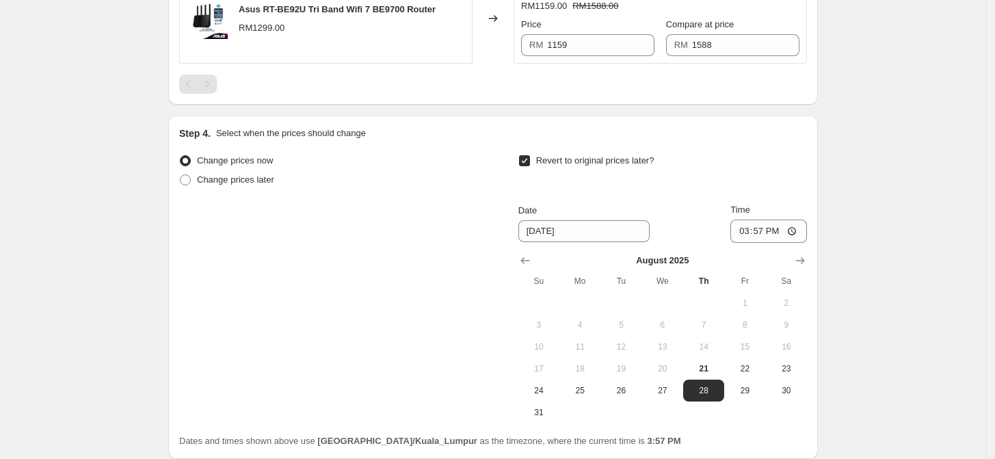
scroll to position [1883, 0]
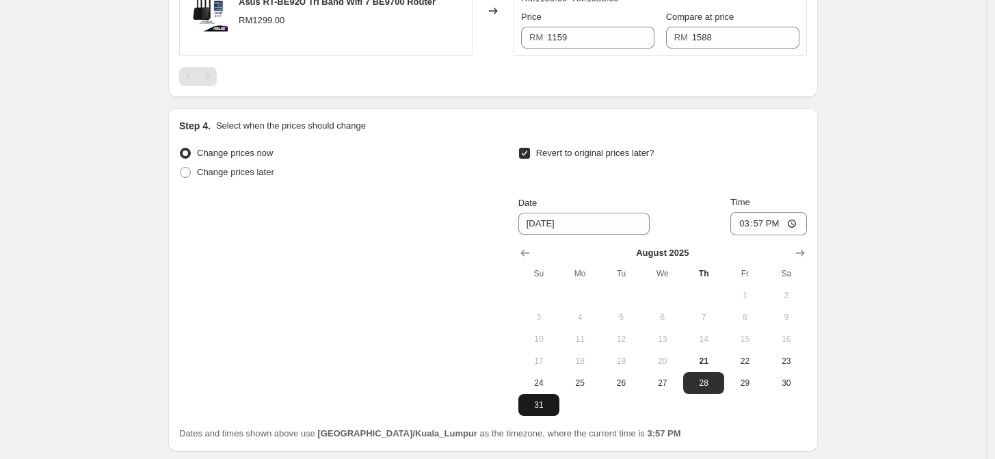
click at [536, 404] on span "31" at bounding box center [539, 405] width 30 height 11
type input "[DATE]"
click at [755, 224] on input "15:57" at bounding box center [769, 223] width 77 height 23
click at [794, 220] on input "15:57" at bounding box center [769, 223] width 77 height 23
type input "23:59"
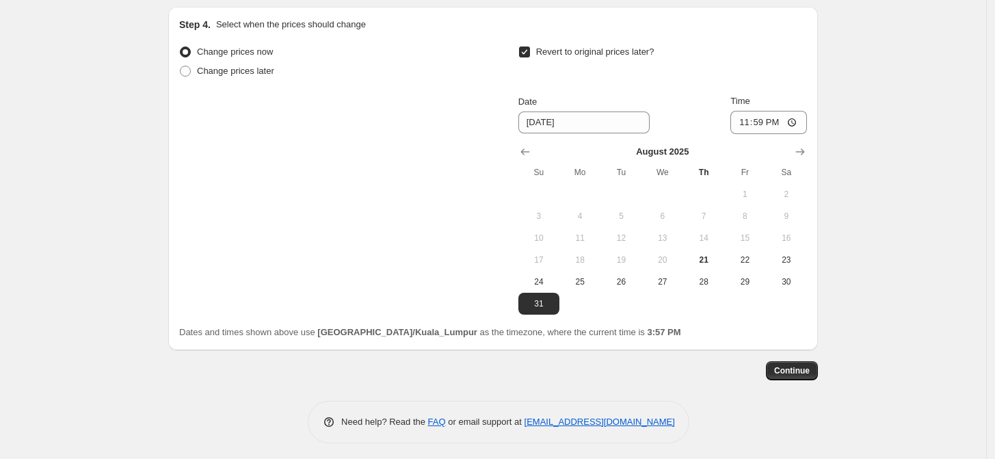
scroll to position [1986, 0]
click at [803, 366] on span "Continue" at bounding box center [793, 368] width 36 height 11
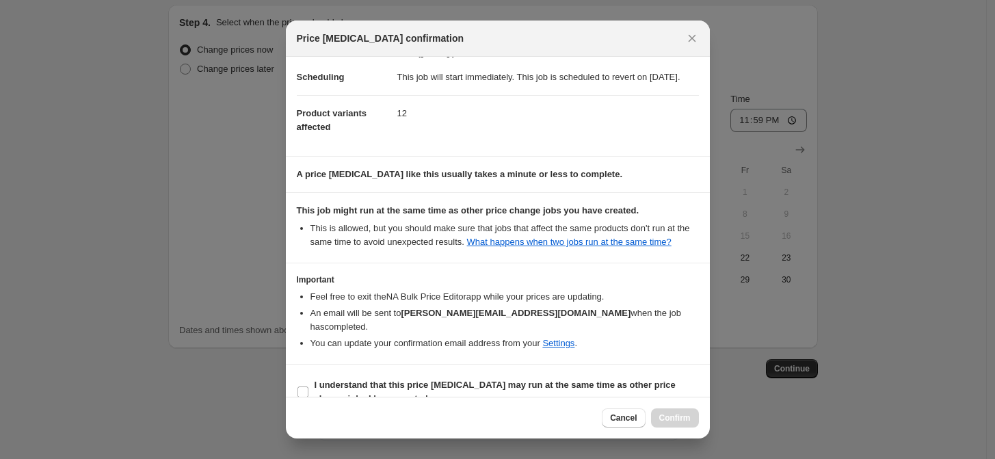
scroll to position [43, 0]
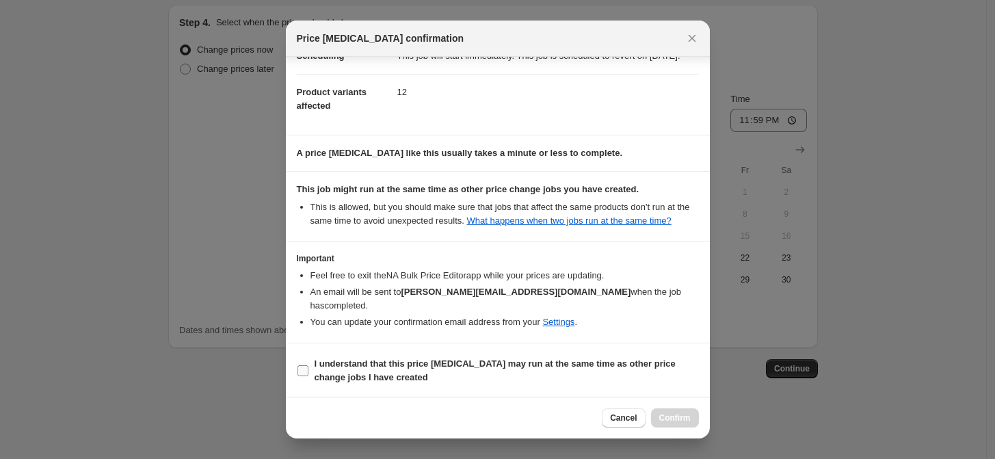
click at [308, 368] on span ":r69:" at bounding box center [303, 371] width 12 height 12
click at [308, 368] on input "I understand that this price [MEDICAL_DATA] may run at the same time as other p…" at bounding box center [303, 370] width 11 height 11
checkbox input "true"
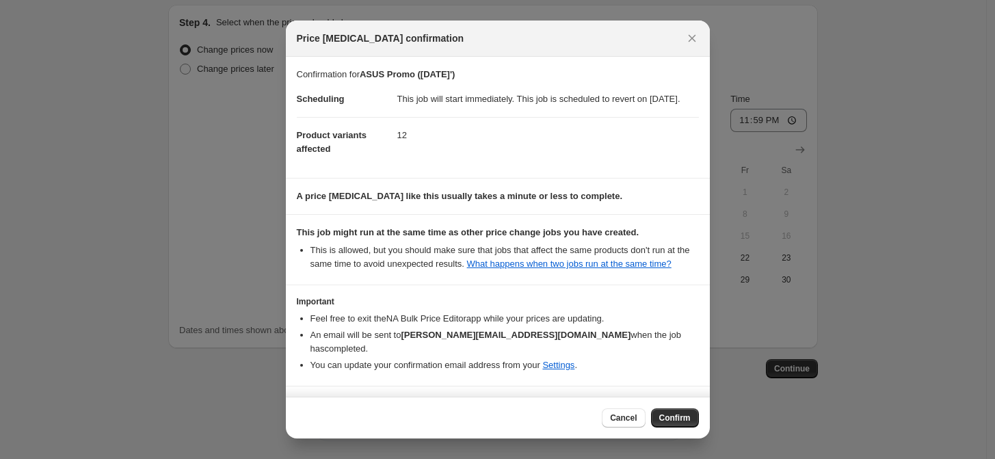
scroll to position [0, 0]
click at [680, 420] on span "Confirm" at bounding box center [675, 418] width 31 height 11
